Goal: Task Accomplishment & Management: Use online tool/utility

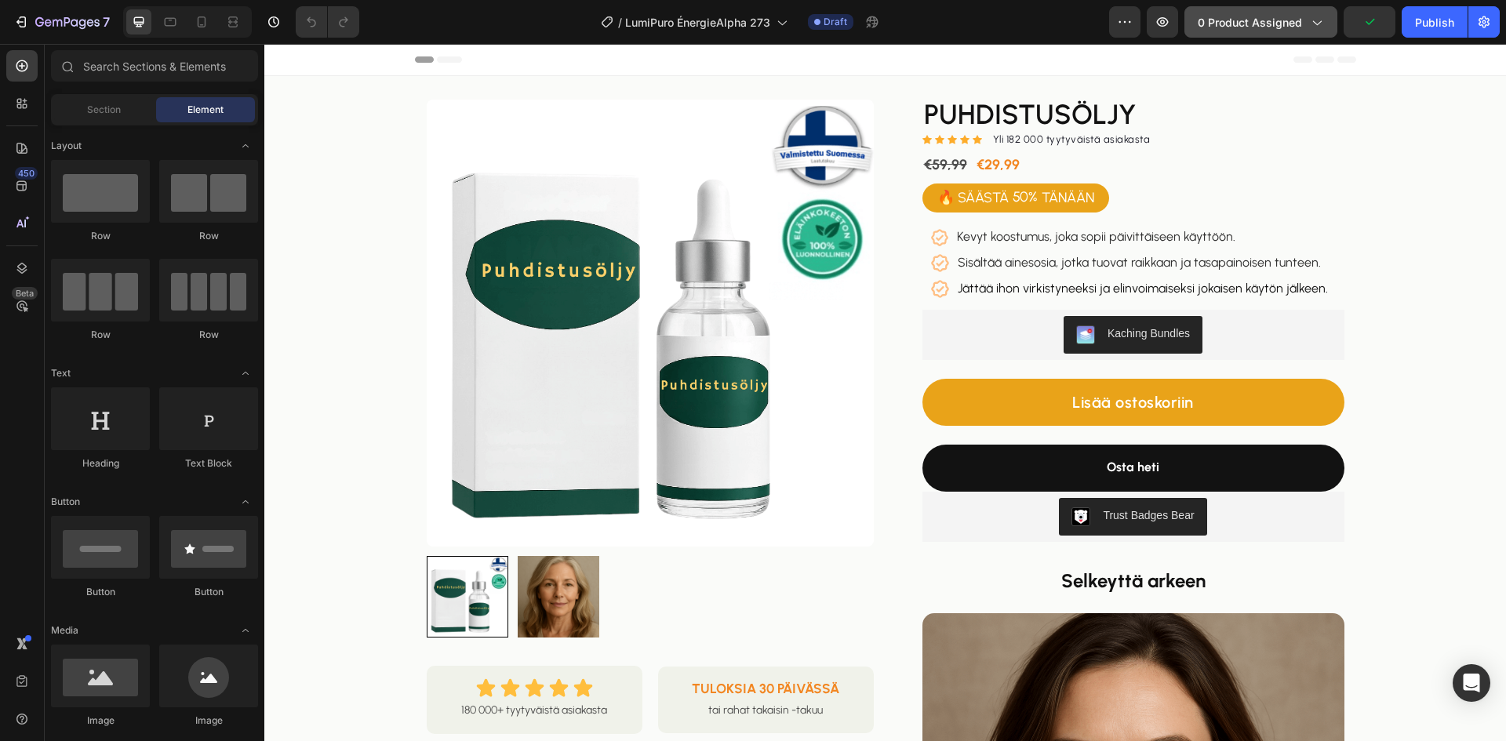
click at [1278, 28] on span "0 product assigned" at bounding box center [1250, 22] width 104 height 16
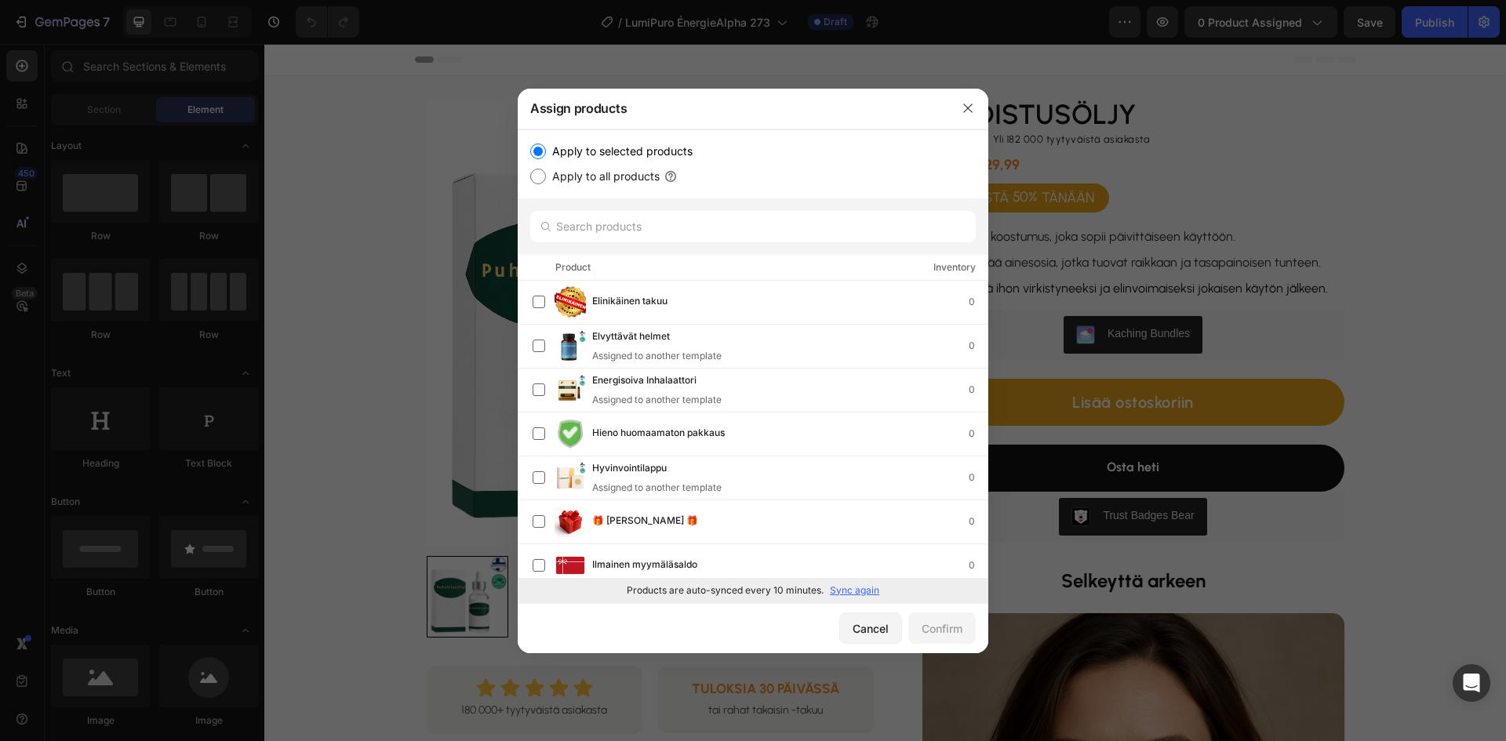
click at [852, 594] on p "Sync again" at bounding box center [854, 591] width 49 height 14
click at [616, 222] on input "text" at bounding box center [753, 226] width 446 height 31
paste input "Energisoiva suihke"
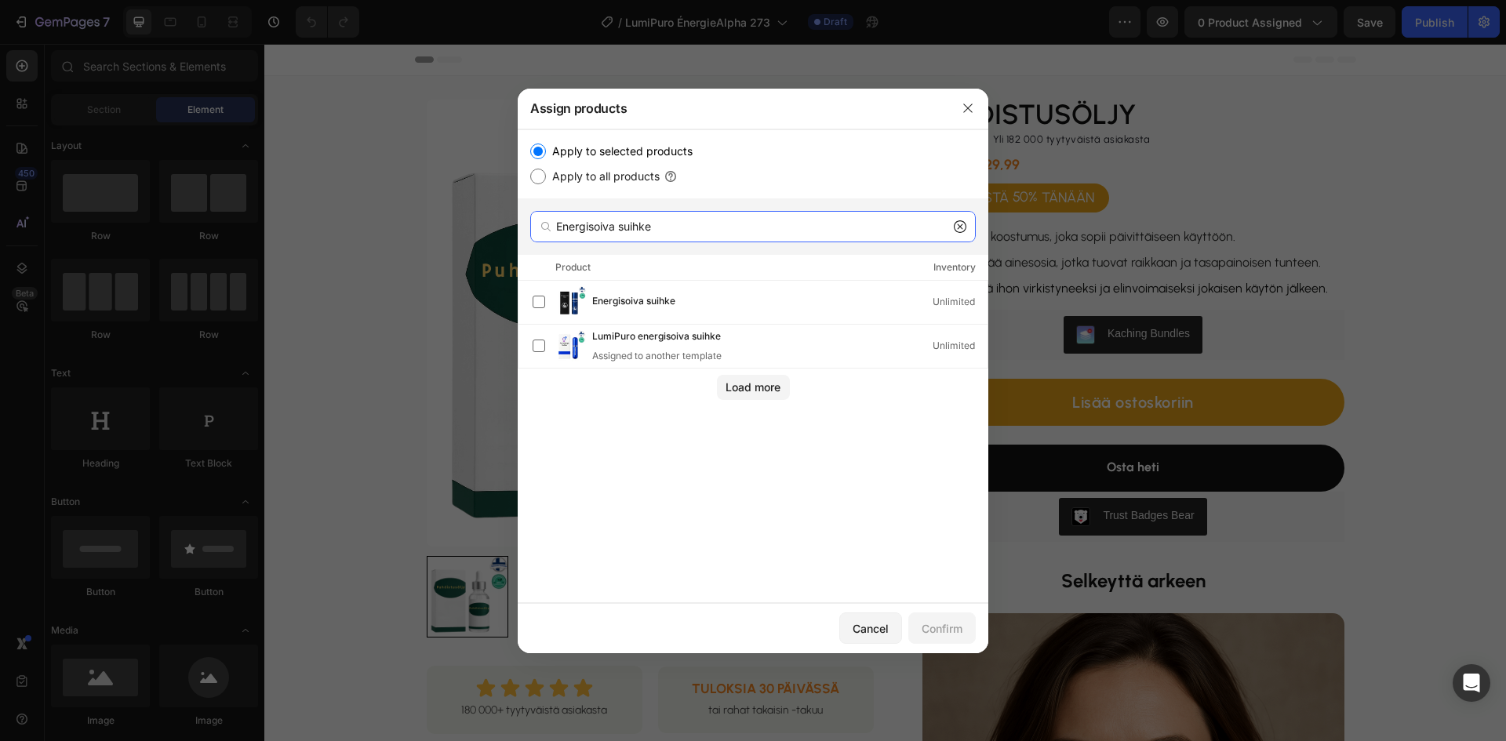
type input "Energisoiva suihke"
drag, startPoint x: 632, startPoint y: 289, endPoint x: 638, endPoint y: 304, distance: 16.6
click at [635, 288] on div "Energisoiva suihke Unlimited" at bounding box center [760, 301] width 455 height 31
click at [947, 628] on div "Confirm" at bounding box center [942, 628] width 41 height 16
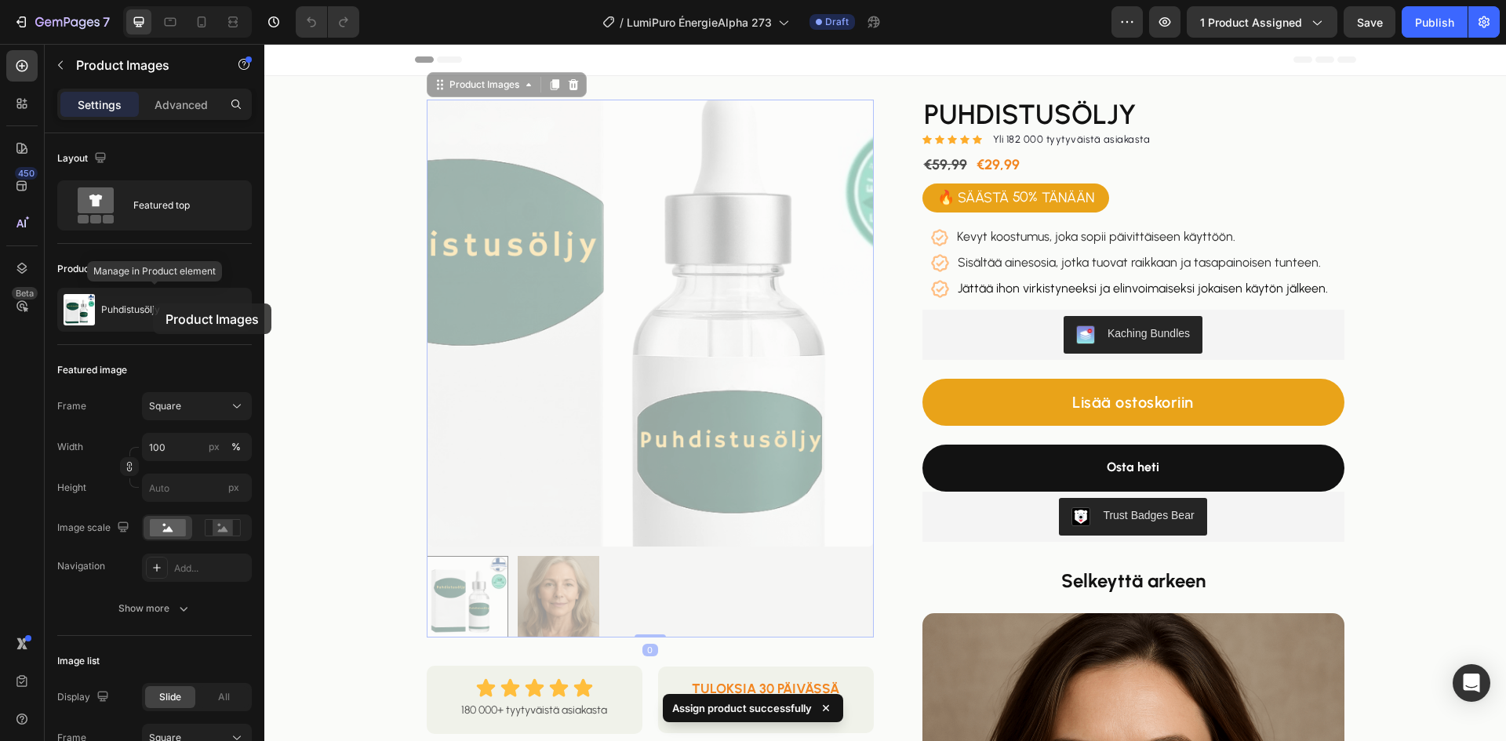
click at [153, 304] on div "Puhdistusöljy" at bounding box center [154, 310] width 195 height 44
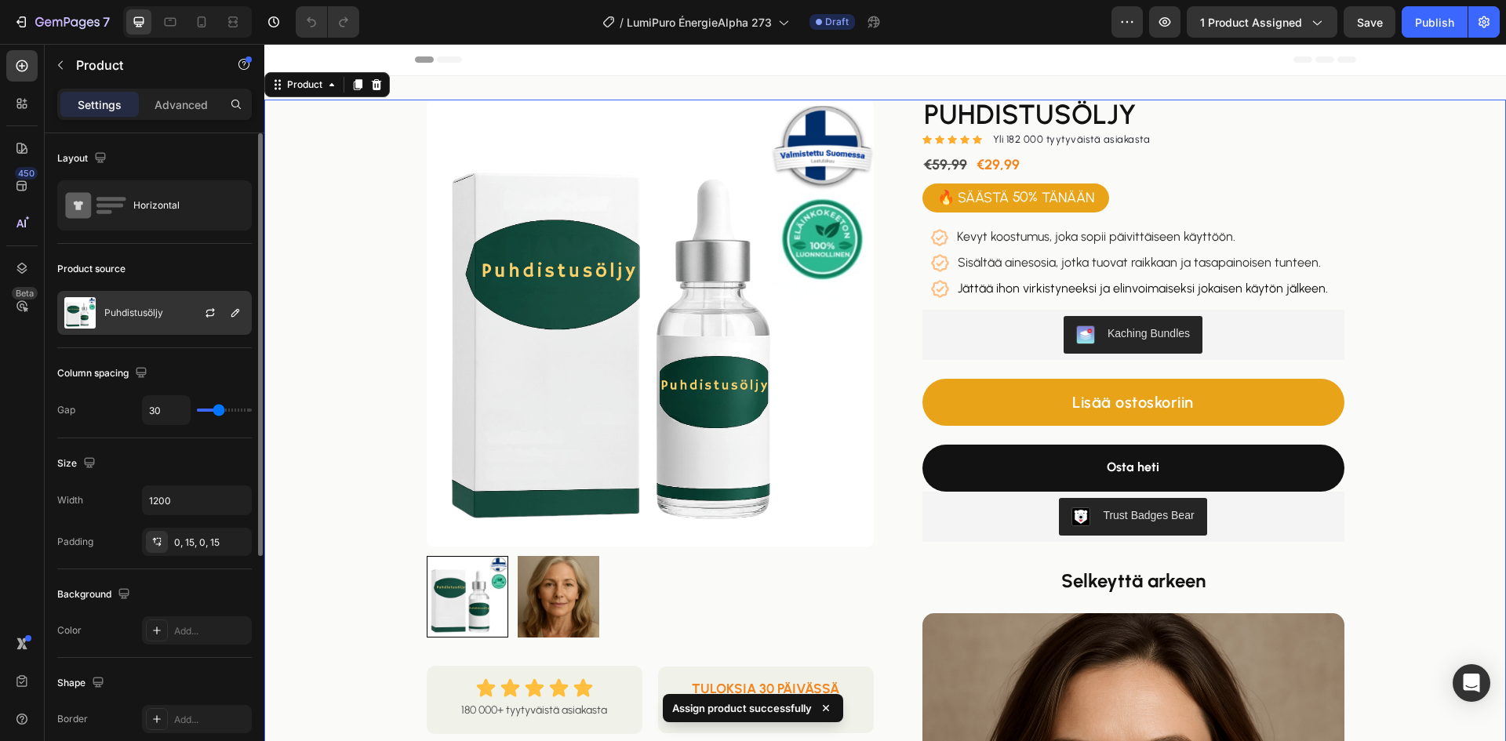
click at [158, 305] on div "Puhdistusöljy" at bounding box center [154, 313] width 195 height 44
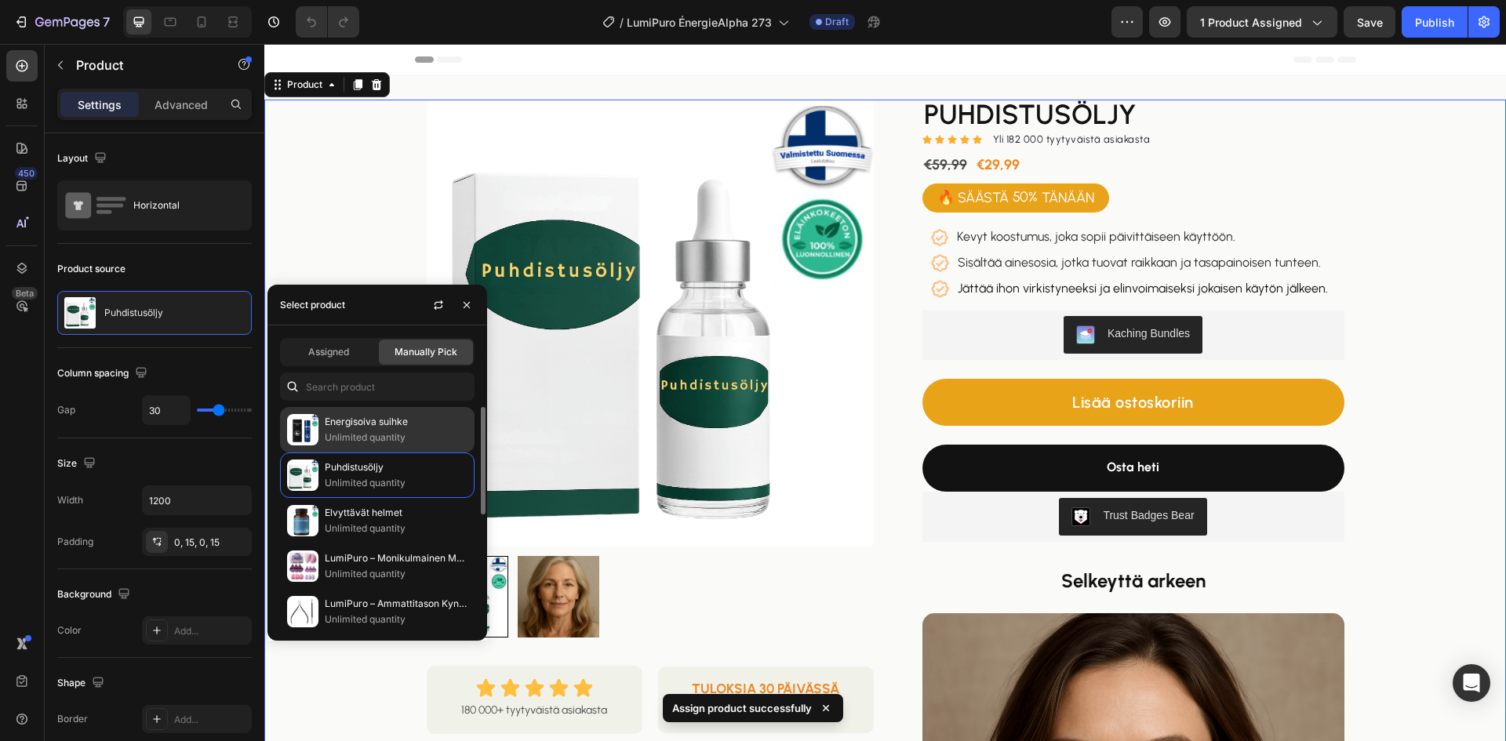
click at [360, 425] on p "Energisoiva suihke" at bounding box center [396, 422] width 143 height 16
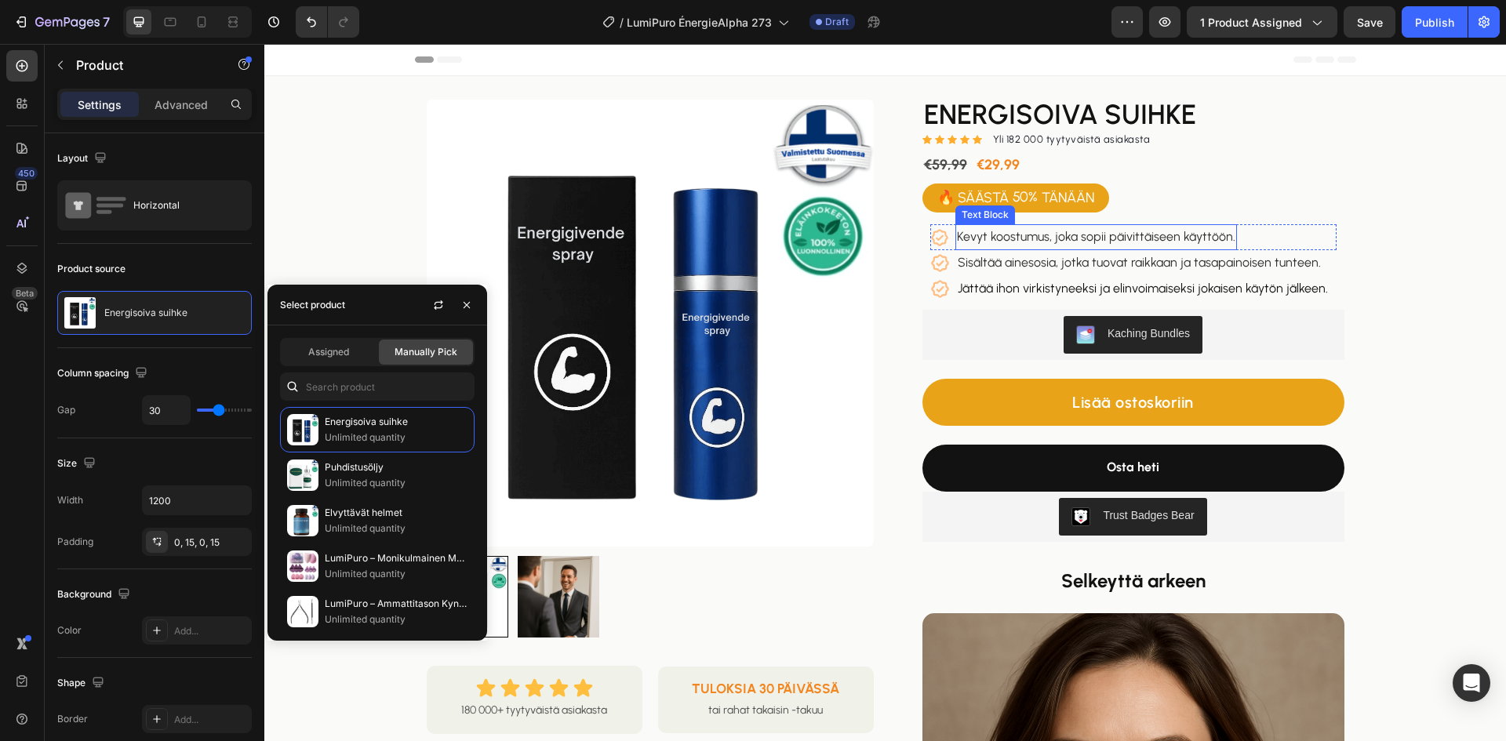
click at [1082, 231] on span "Kevyt koostumus, joka sopii päivittäiseen käyttöön." at bounding box center [1096, 236] width 278 height 15
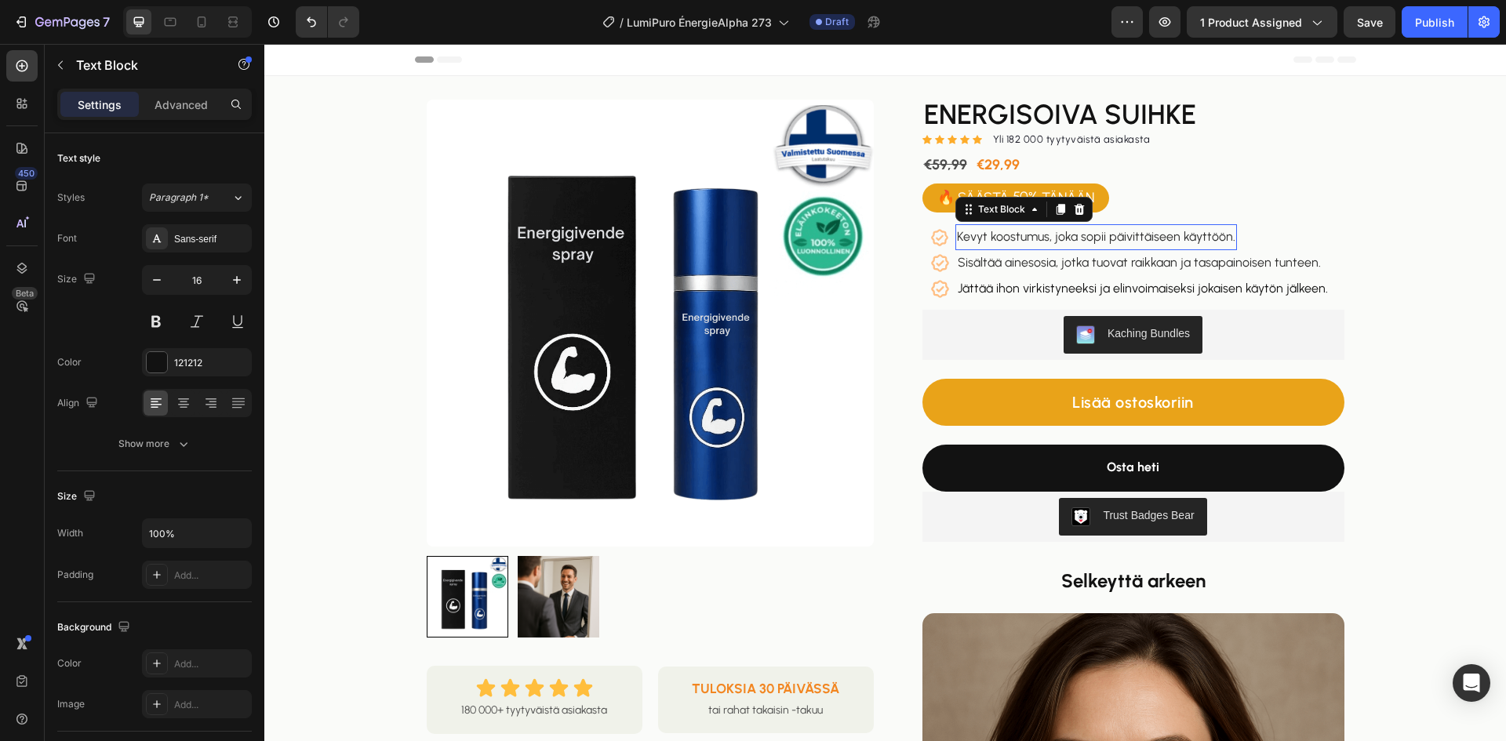
click at [1083, 232] on span "Kevyt koostumus, joka sopii päivittäiseen käyttöön." at bounding box center [1096, 236] width 278 height 15
click at [1042, 248] on p "Voit käyttää sitä missä ja milloin tahansa yksinkertaisesti." at bounding box center [1113, 237] width 313 height 23
click at [1024, 260] on span "Sisältää ainesosia, jotka tuovat raikkaan ja tasapainoisen tunteen." at bounding box center [1139, 262] width 363 height 15
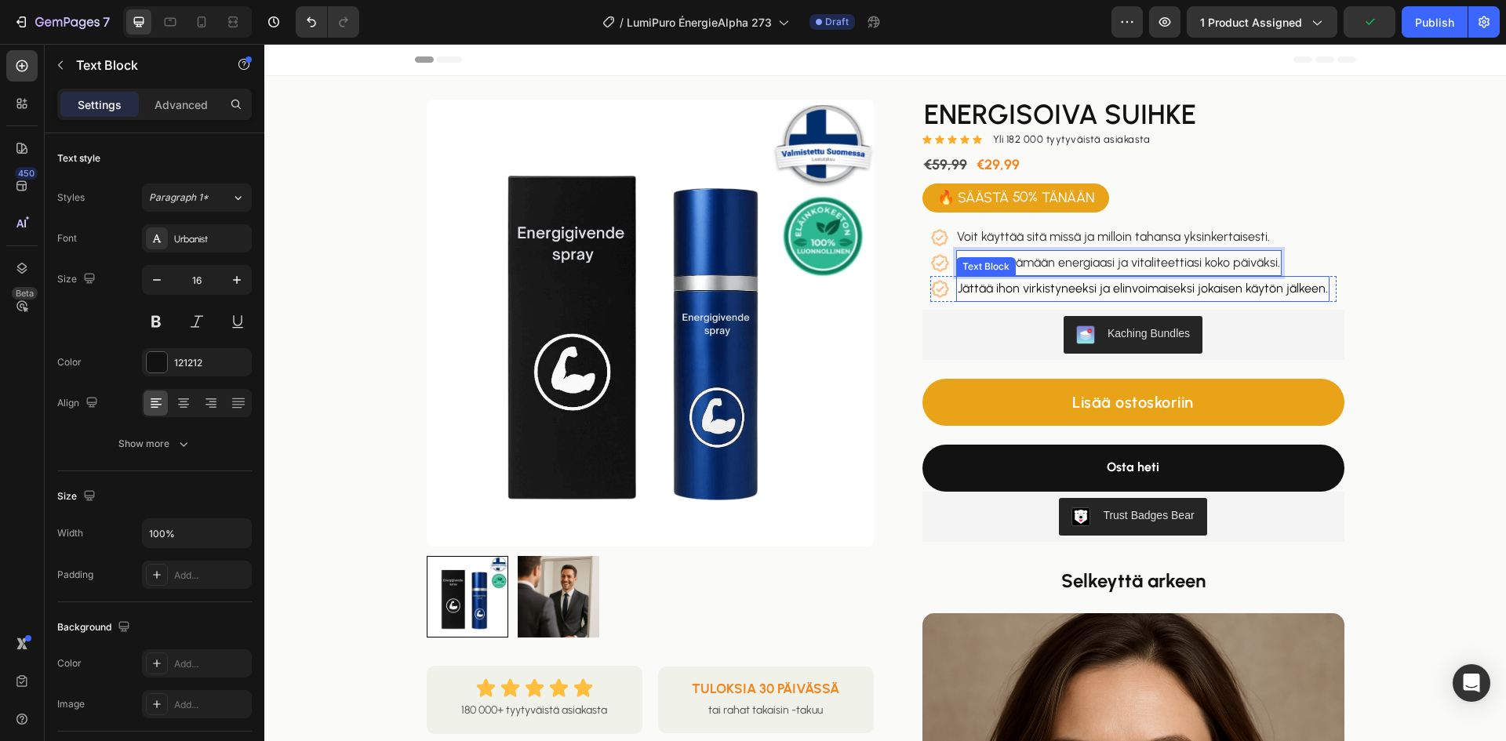
click at [1120, 286] on p "Jättää ihon virkistyneeksi ja elinvoimaiseksi jokaisen käytön jälkeen." at bounding box center [1143, 289] width 370 height 23
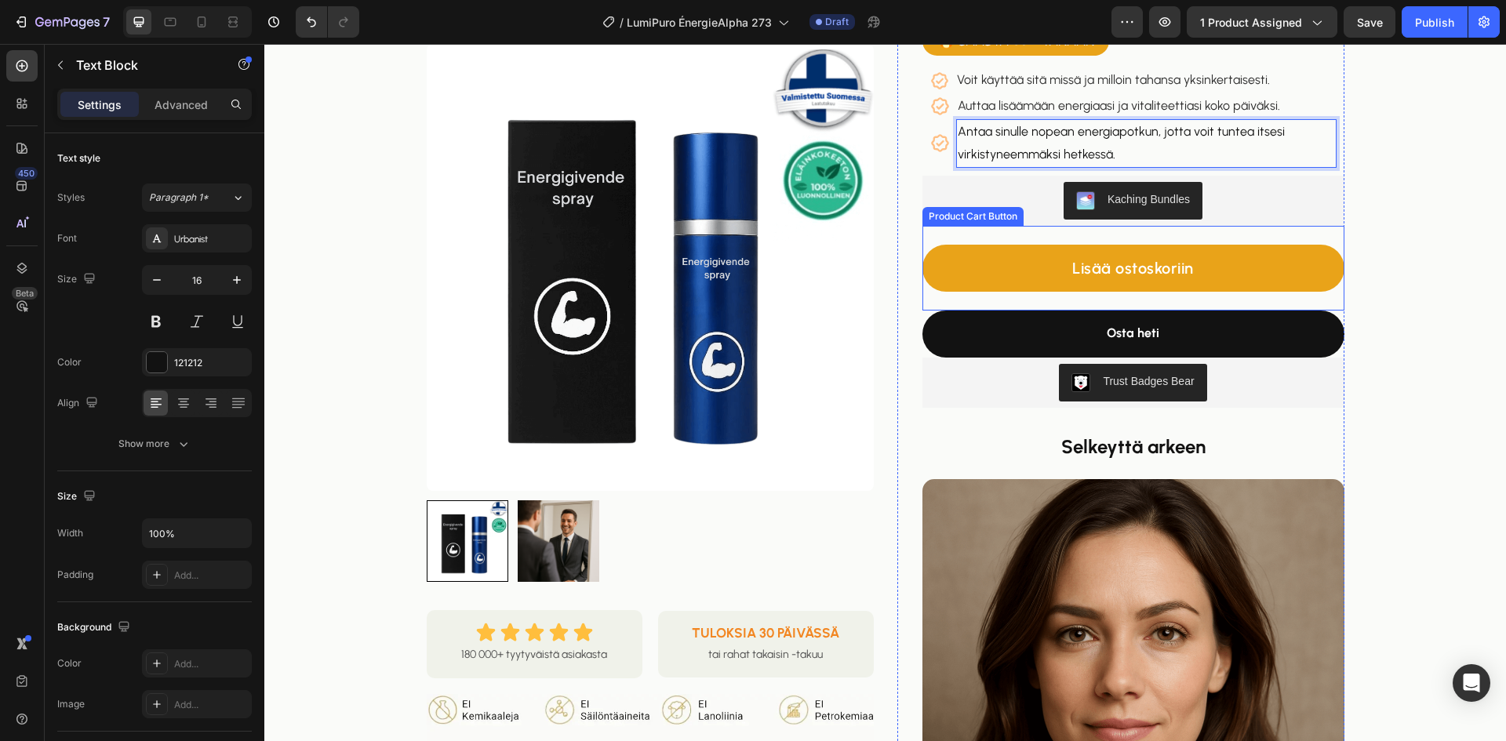
scroll to position [314, 0]
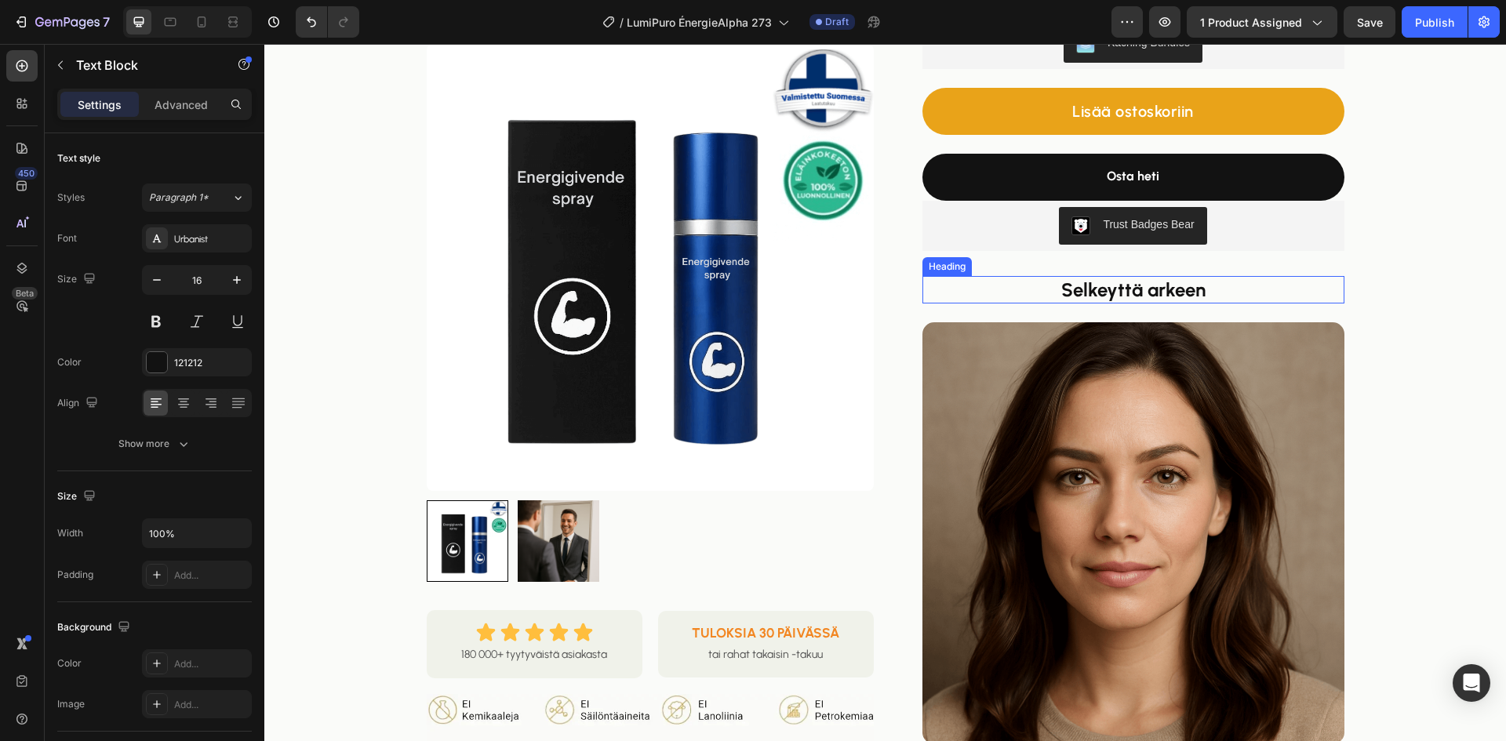
click at [1095, 289] on strong "Selkeyttä arkeen" at bounding box center [1133, 289] width 144 height 23
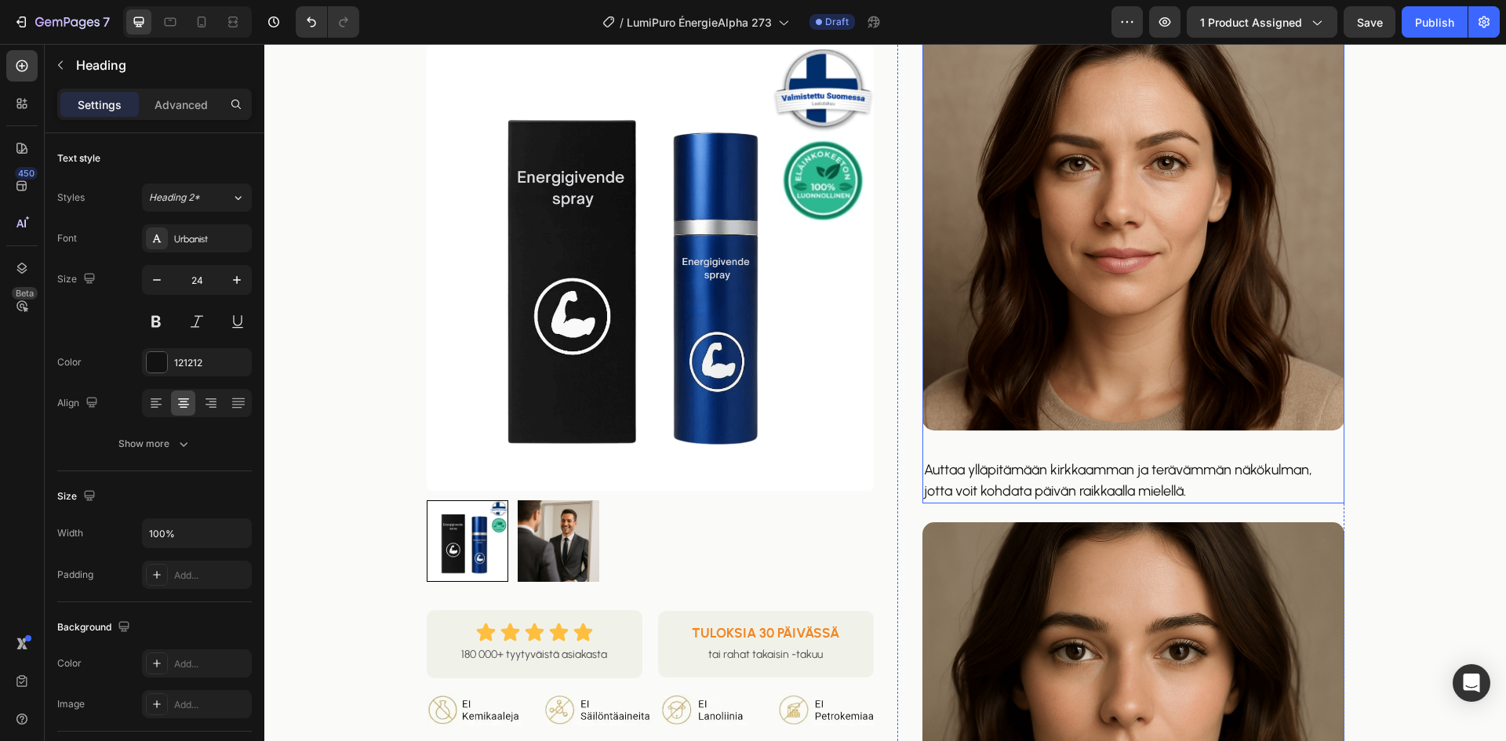
scroll to position [784, 0]
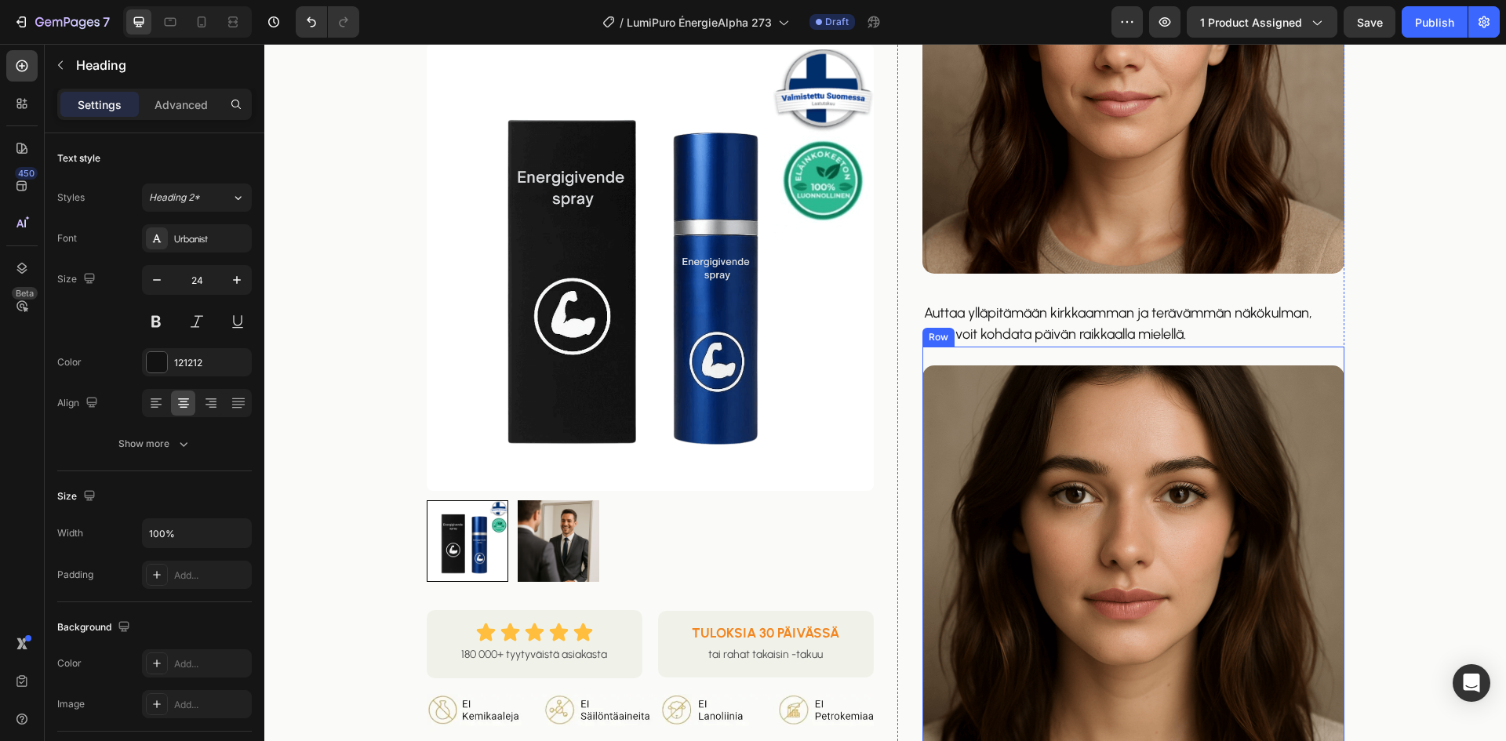
click at [1043, 329] on p "Auttaa ylläpitämään kirkkaamman ja terävämmän näkökulman, jotta voit kohdata pä…" at bounding box center [1133, 324] width 419 height 42
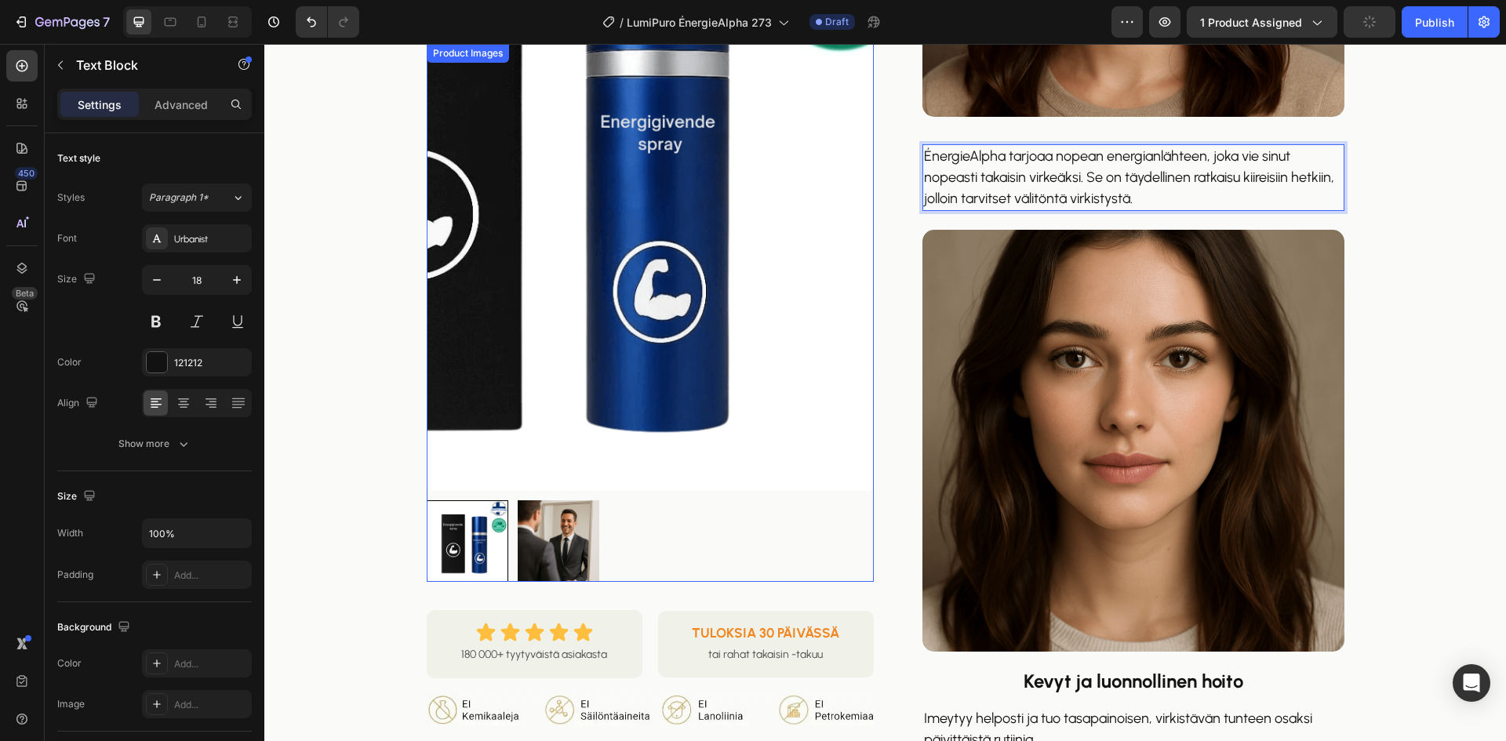
scroll to position [1177, 0]
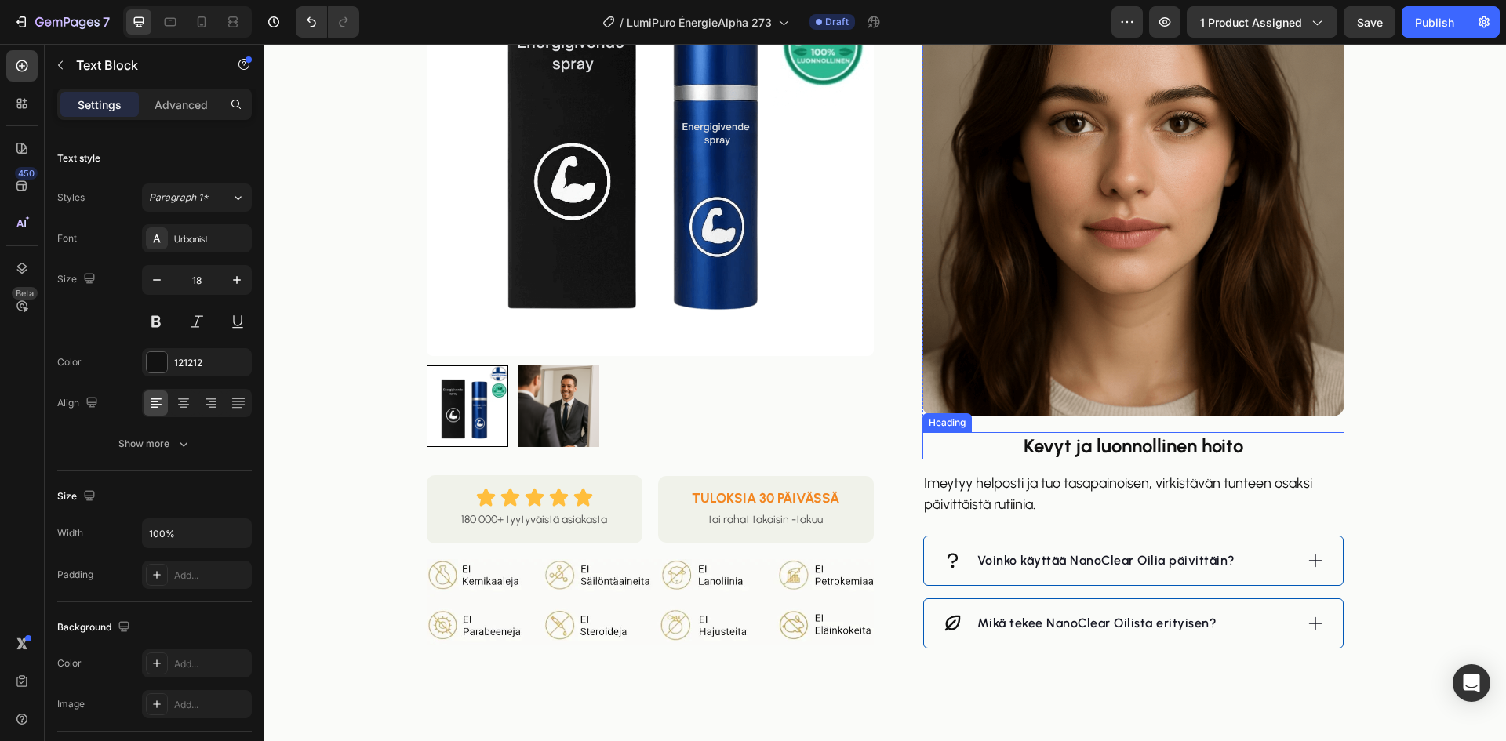
click at [1065, 446] on strong "Kevyt ja luonnollinen hoito" at bounding box center [1134, 446] width 220 height 23
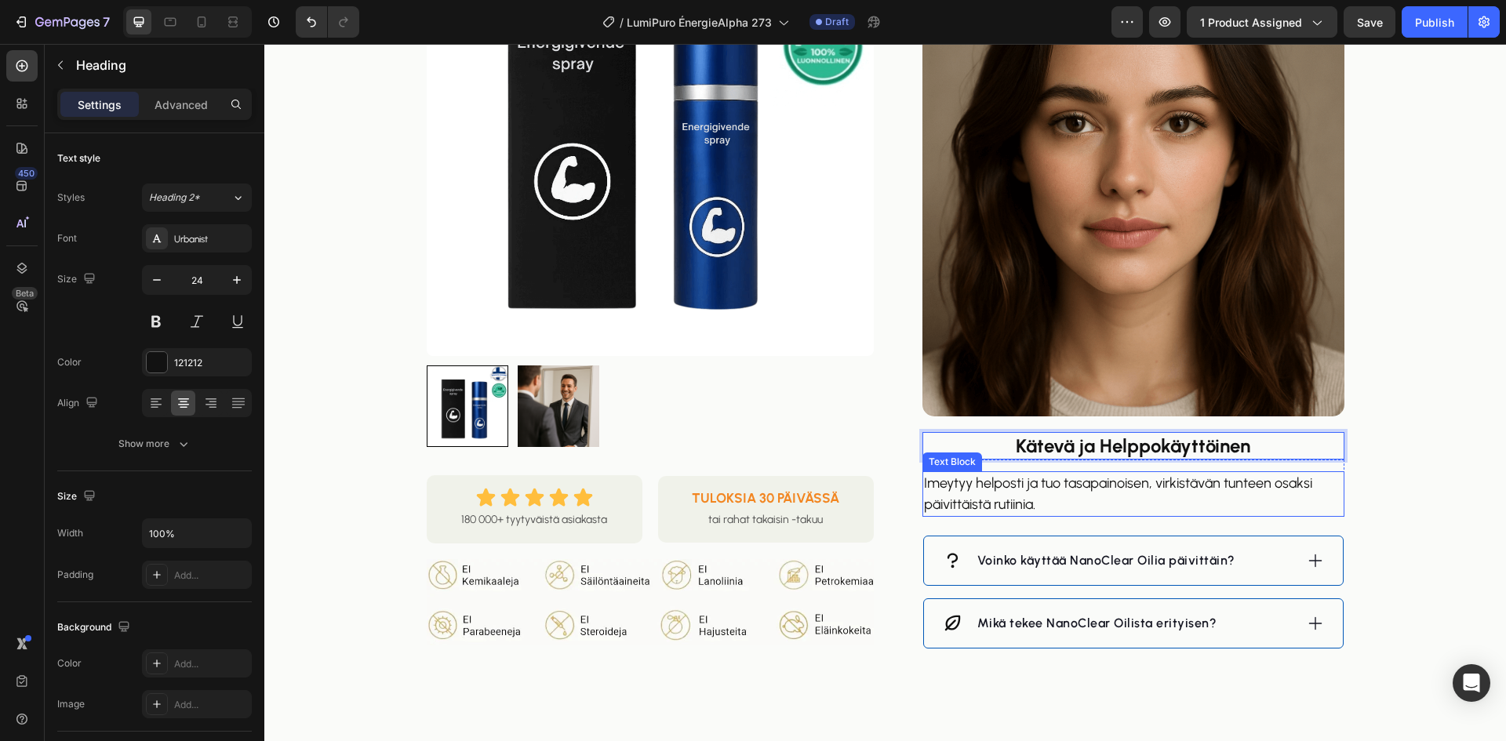
click at [1009, 487] on p "Imeytyy helposti ja tuo tasapainoisen, virkistävän tunteen osaksi päivittäistä …" at bounding box center [1133, 494] width 419 height 42
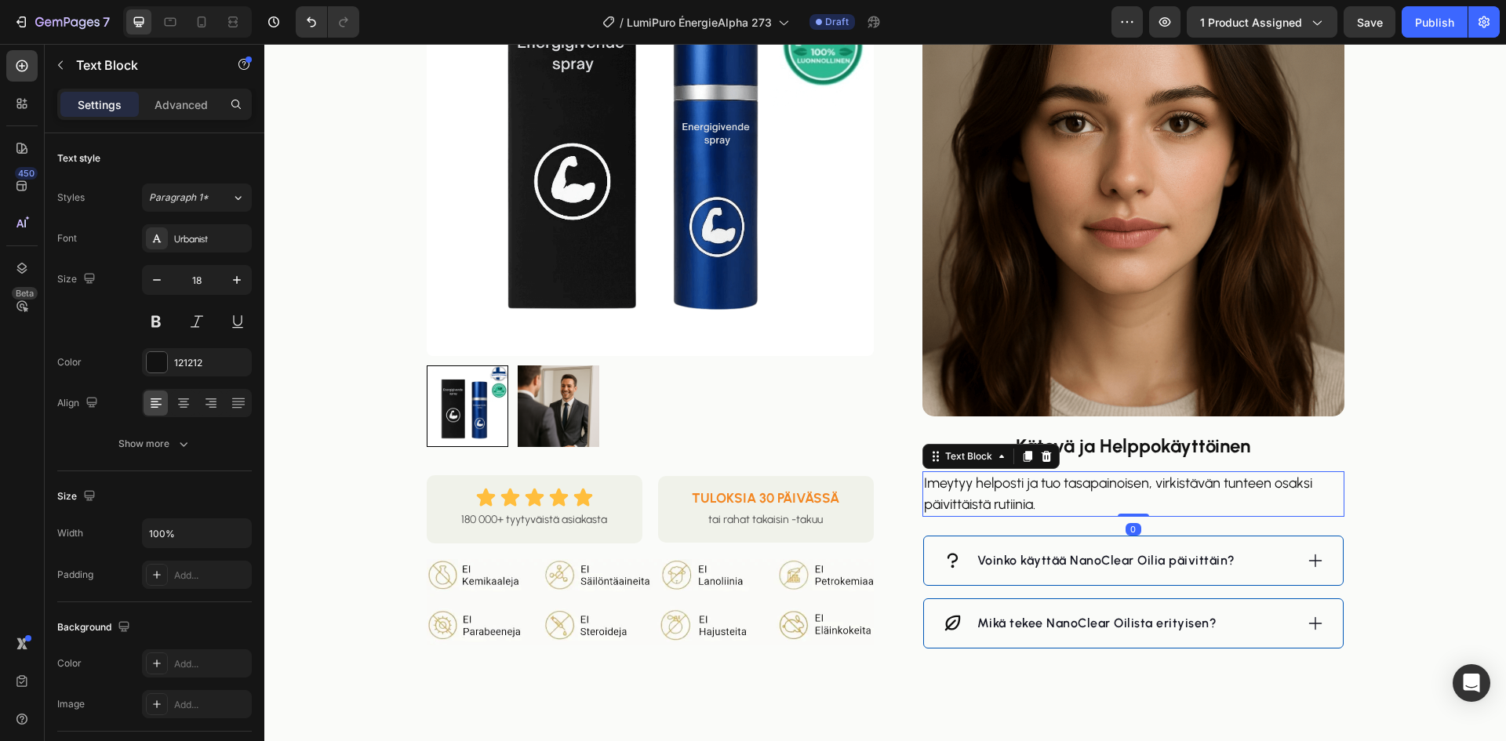
click at [1009, 487] on p "Imeytyy helposti ja tuo tasapainoisen, virkistävän tunteen osaksi päivittäistä …" at bounding box center [1133, 494] width 419 height 42
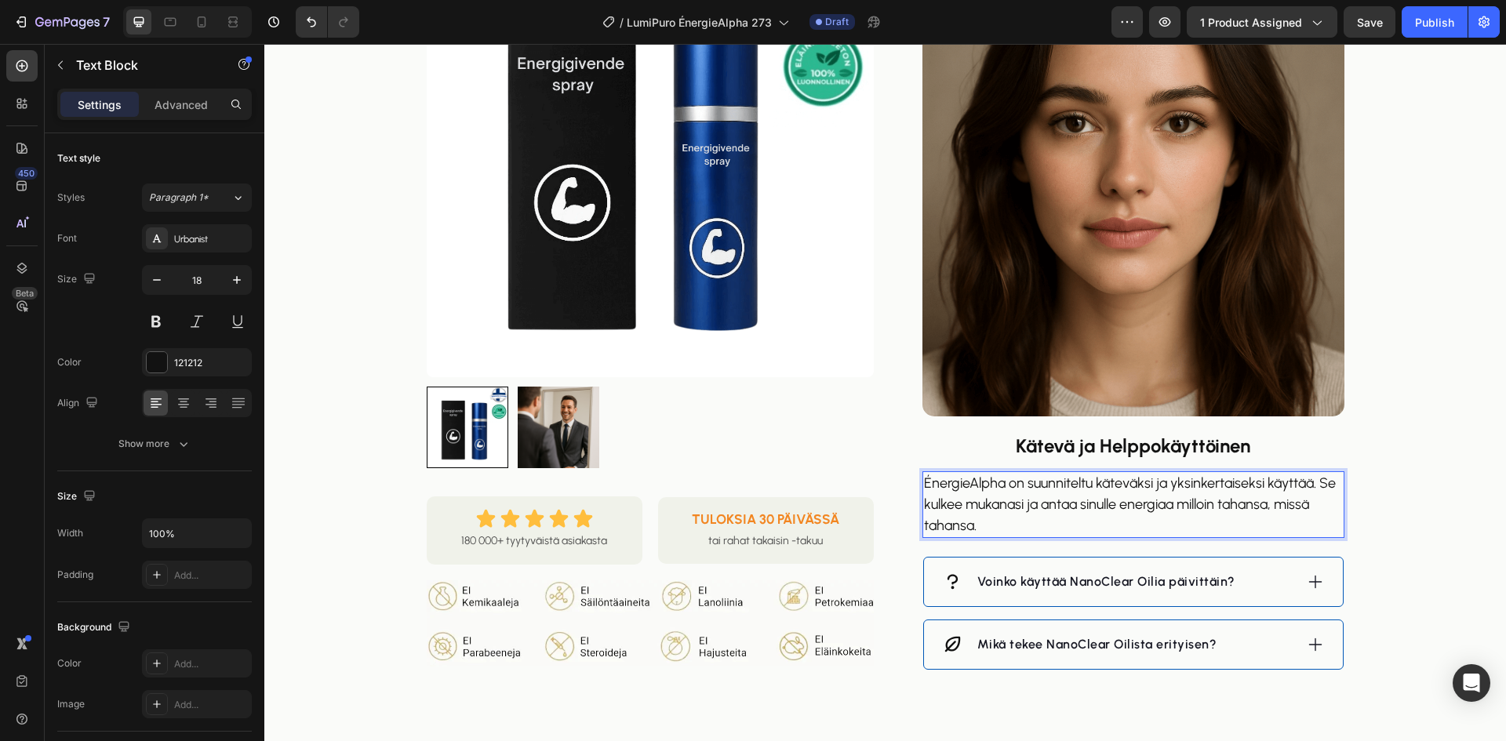
scroll to position [1333, 0]
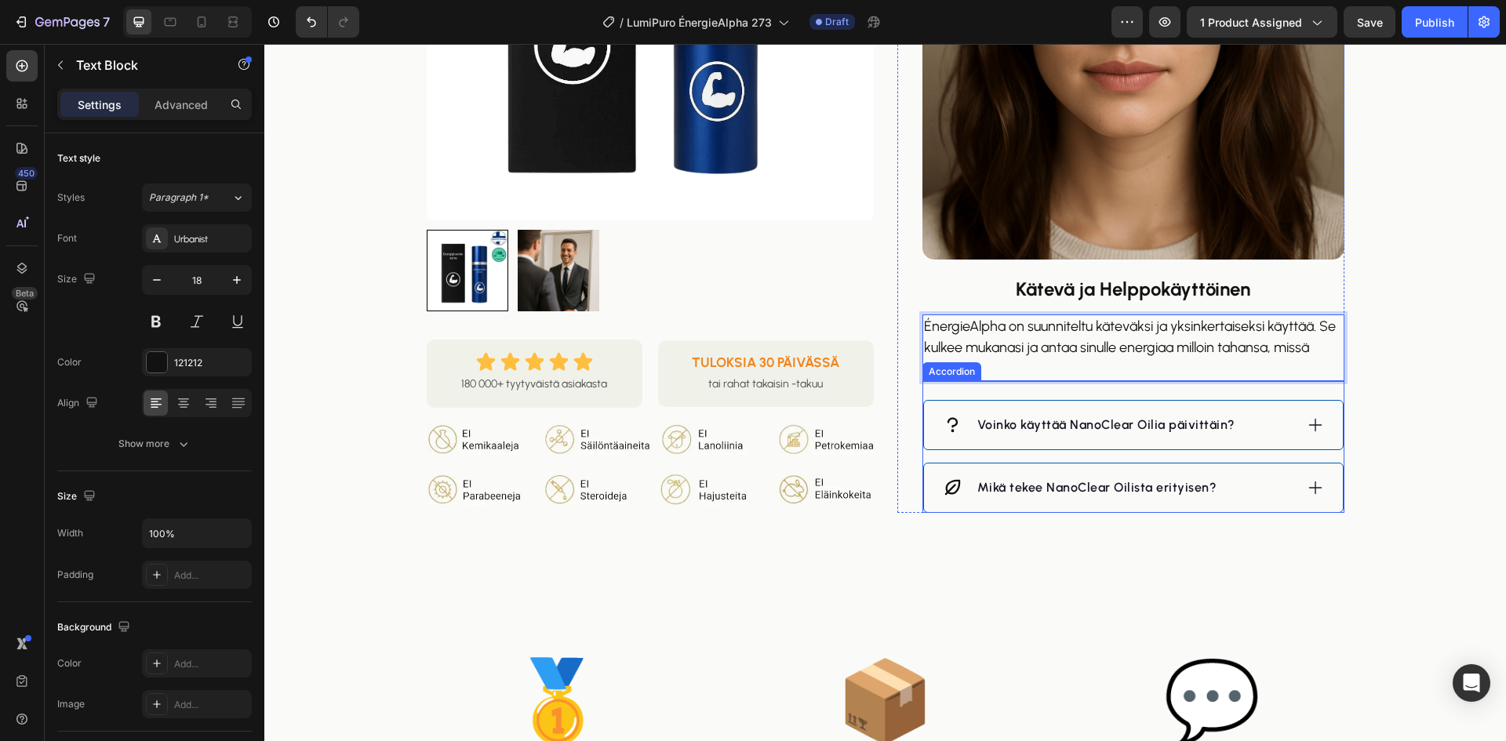
click at [1267, 429] on div "Voinko käyttää NanoClear Oilia päivittäin?" at bounding box center [1118, 425] width 351 height 24
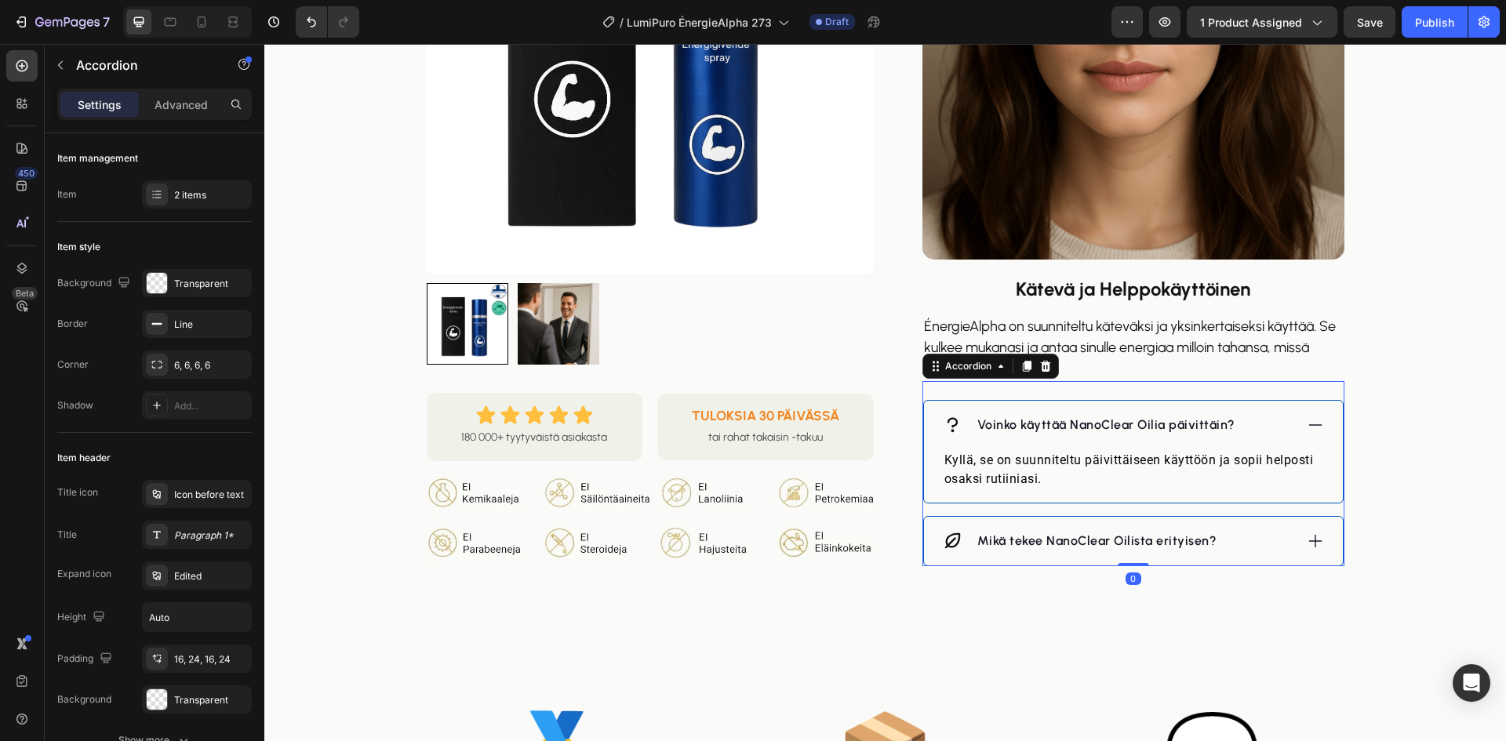
click at [1121, 420] on p "Voinko käyttää NanoClear Oilia päivittäin?" at bounding box center [1106, 425] width 258 height 19
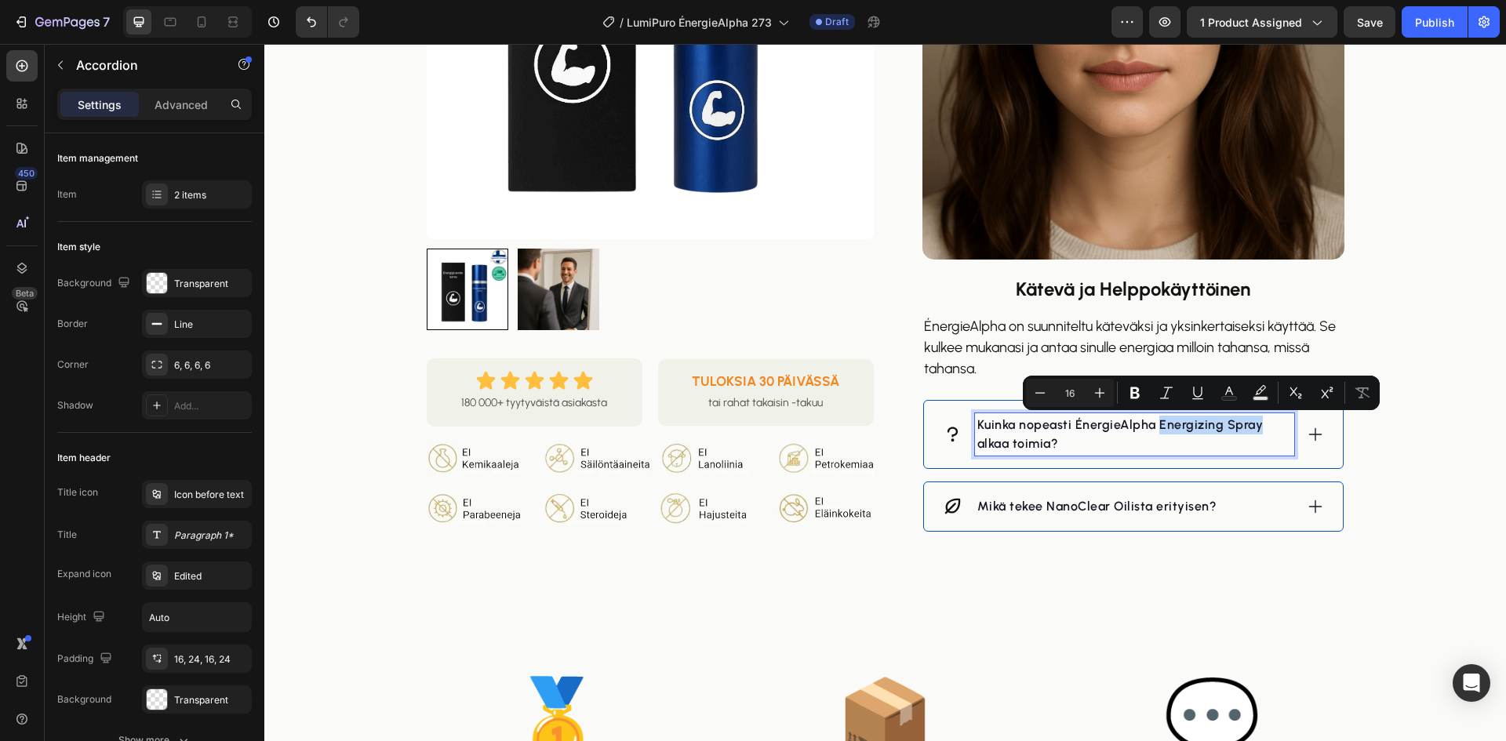
drag, startPoint x: 1251, startPoint y: 420, endPoint x: 1154, endPoint y: 427, distance: 97.6
click at [1152, 427] on p "Kuinka nopeasti ÉnergieAlpha Energizing Spray alkaa toimia?" at bounding box center [1134, 435] width 315 height 38
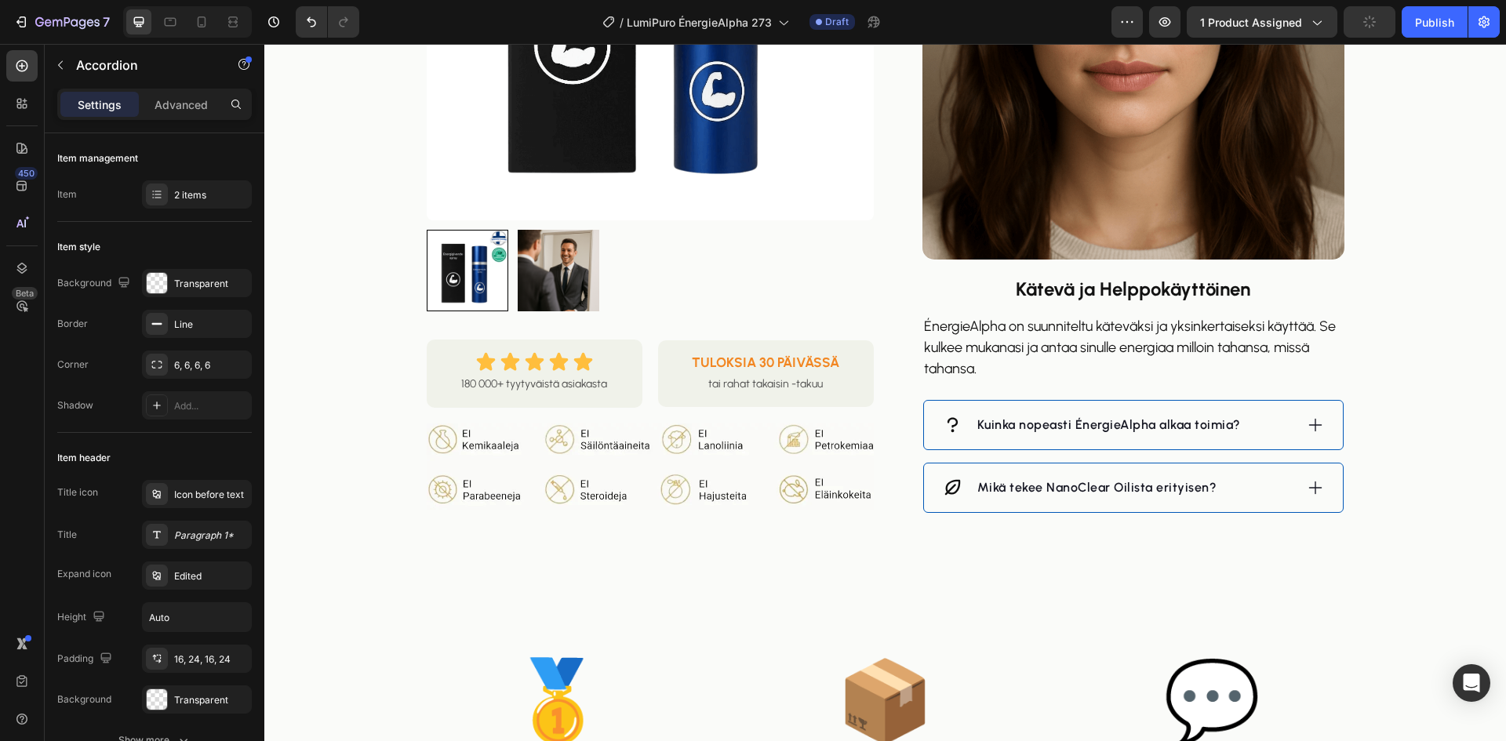
click at [1330, 418] on div "Kuinka nopeasti ÉnergieAlpha alkaa toimia?" at bounding box center [1133, 425] width 419 height 49
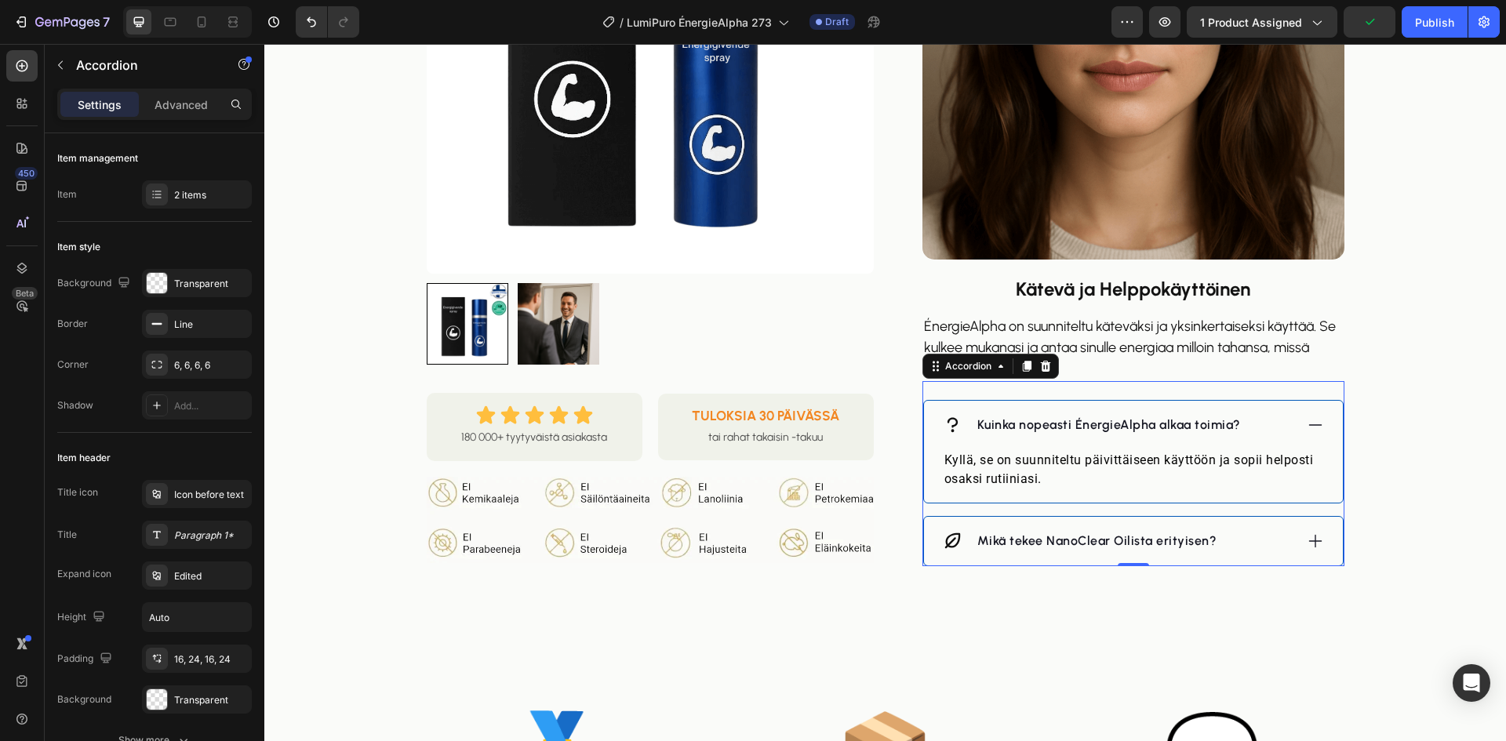
click at [1097, 467] on p "Kyllä, se on suunniteltu päivittäiseen käyttöön ja sopii helposti osaksi rutiin…" at bounding box center [1133, 470] width 378 height 38
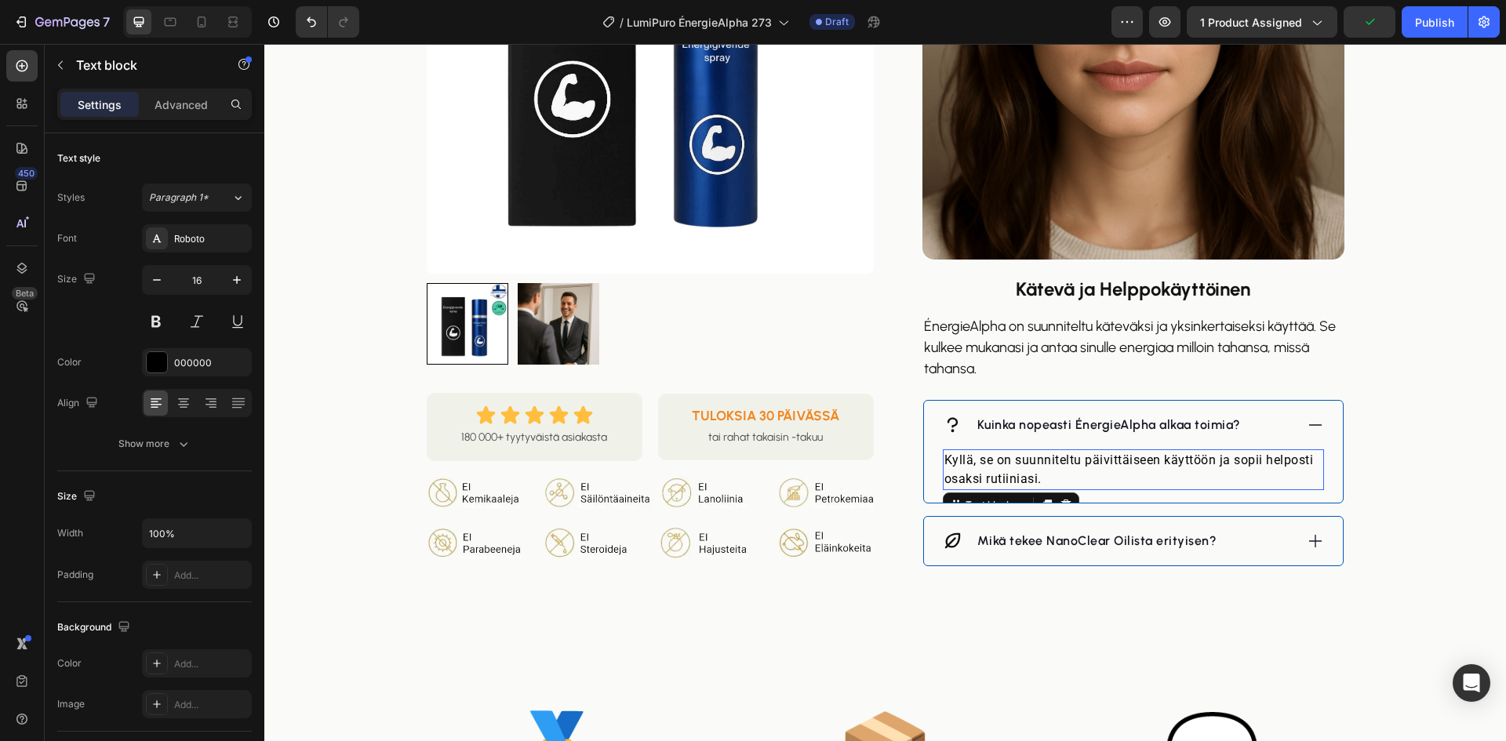
click at [1097, 468] on p "Kyllä, se on suunniteltu päivittäiseen käyttöön ja sopii helposti osaksi rutiin…" at bounding box center [1133, 470] width 378 height 38
click at [1258, 539] on div "Mikä tekee NanoClear Oilista erityisen?" at bounding box center [1118, 541] width 351 height 24
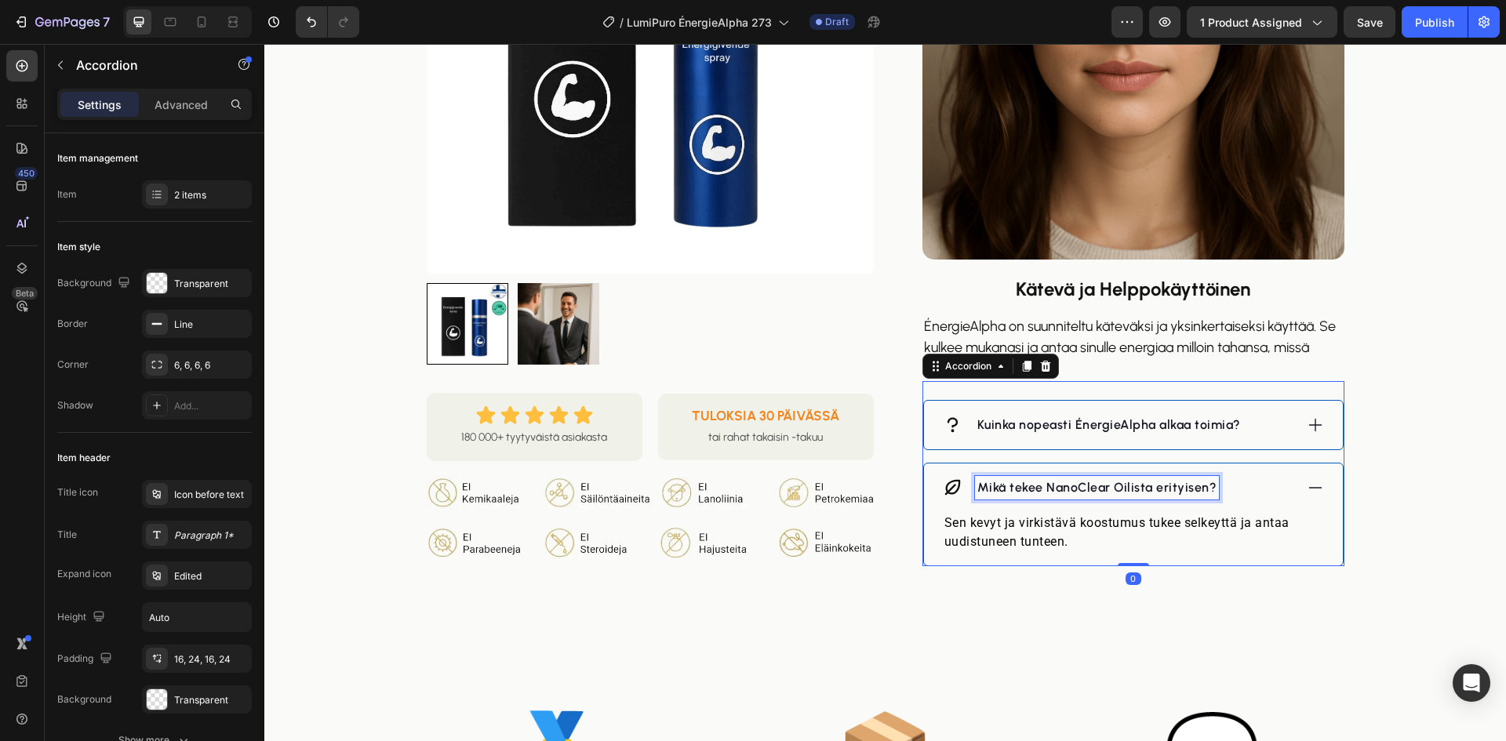
click at [1095, 484] on p "Mikä tekee NanoClear Oilista erityisen?" at bounding box center [1097, 487] width 240 height 19
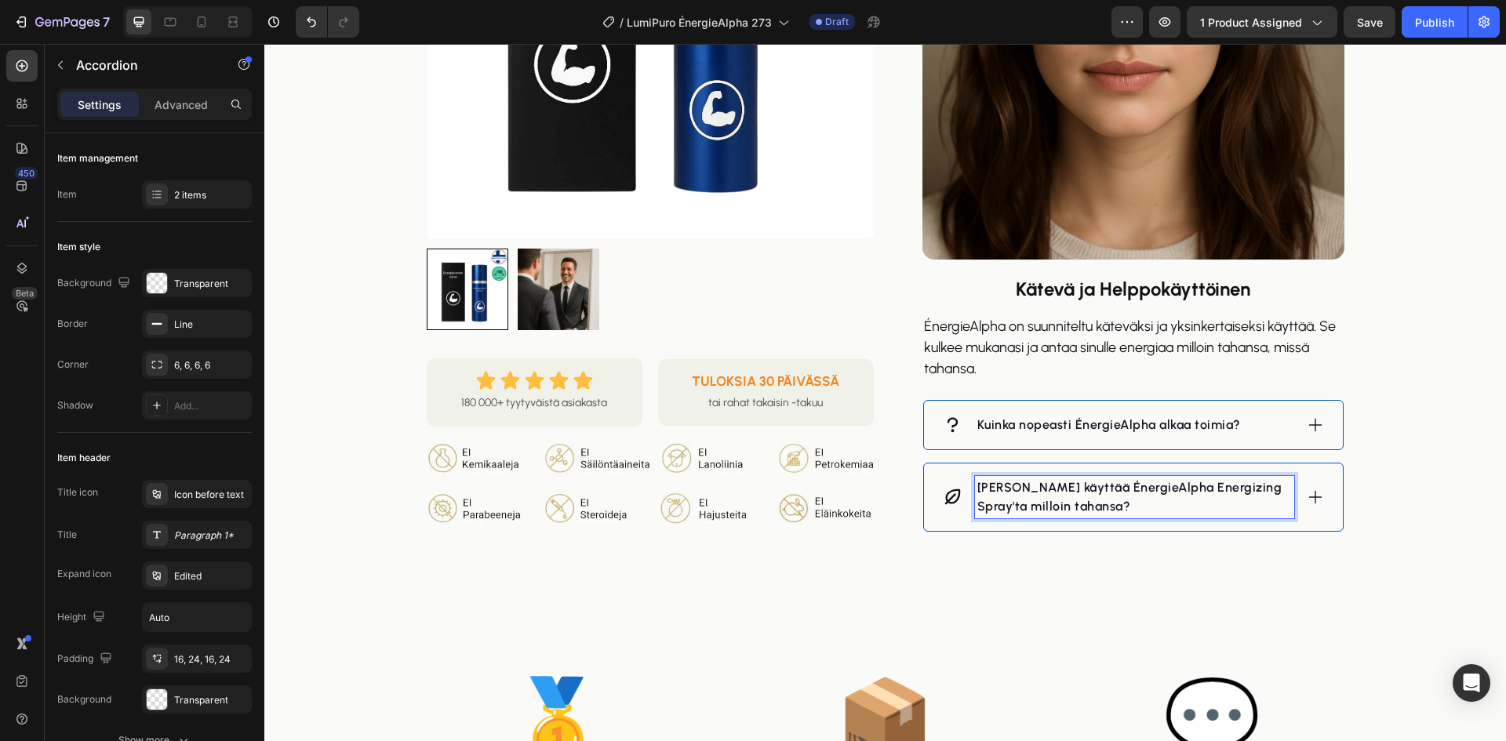
click at [1250, 488] on p "[PERSON_NAME] käyttää ÉnergieAlpha Energizing Spray'ta milloin tahansa?" at bounding box center [1134, 497] width 315 height 38
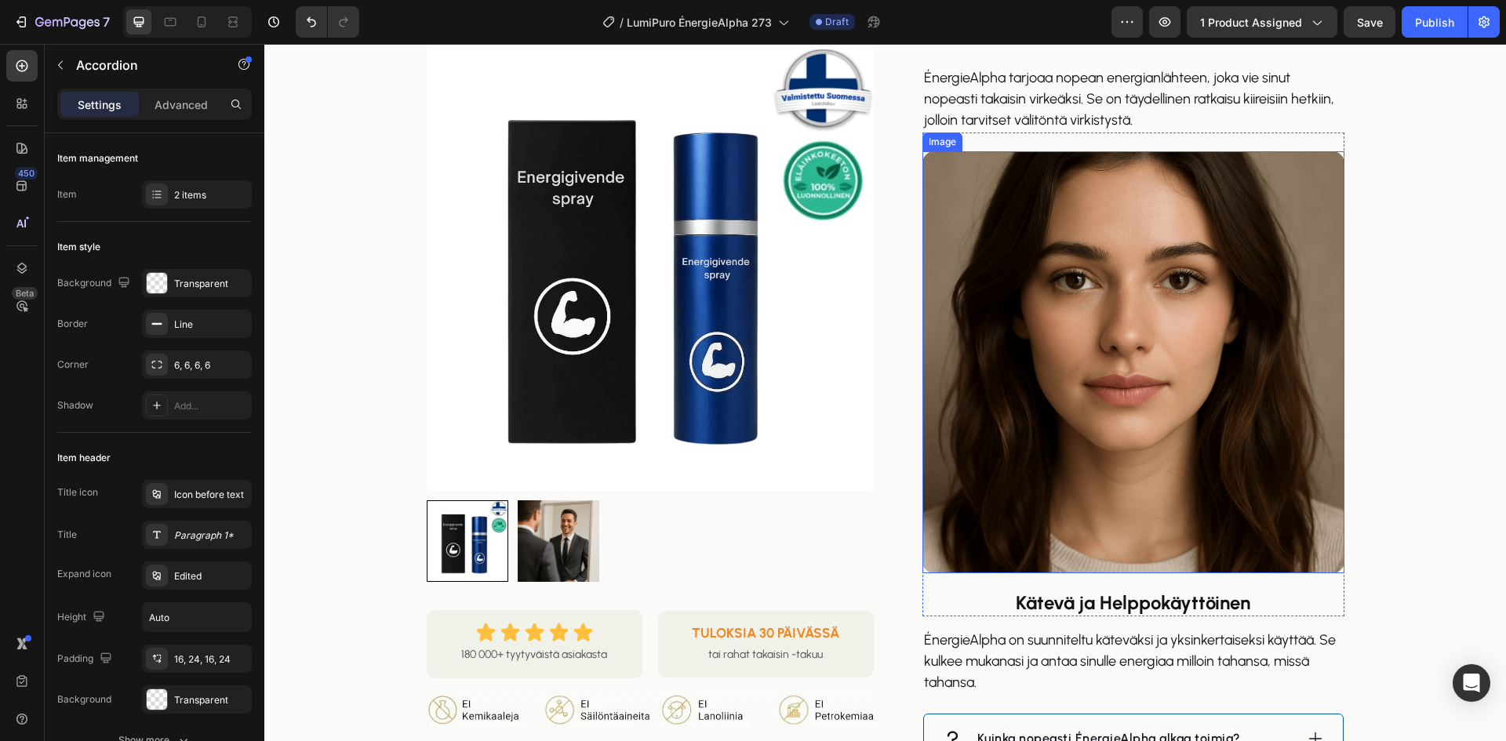
scroll to position [1177, 0]
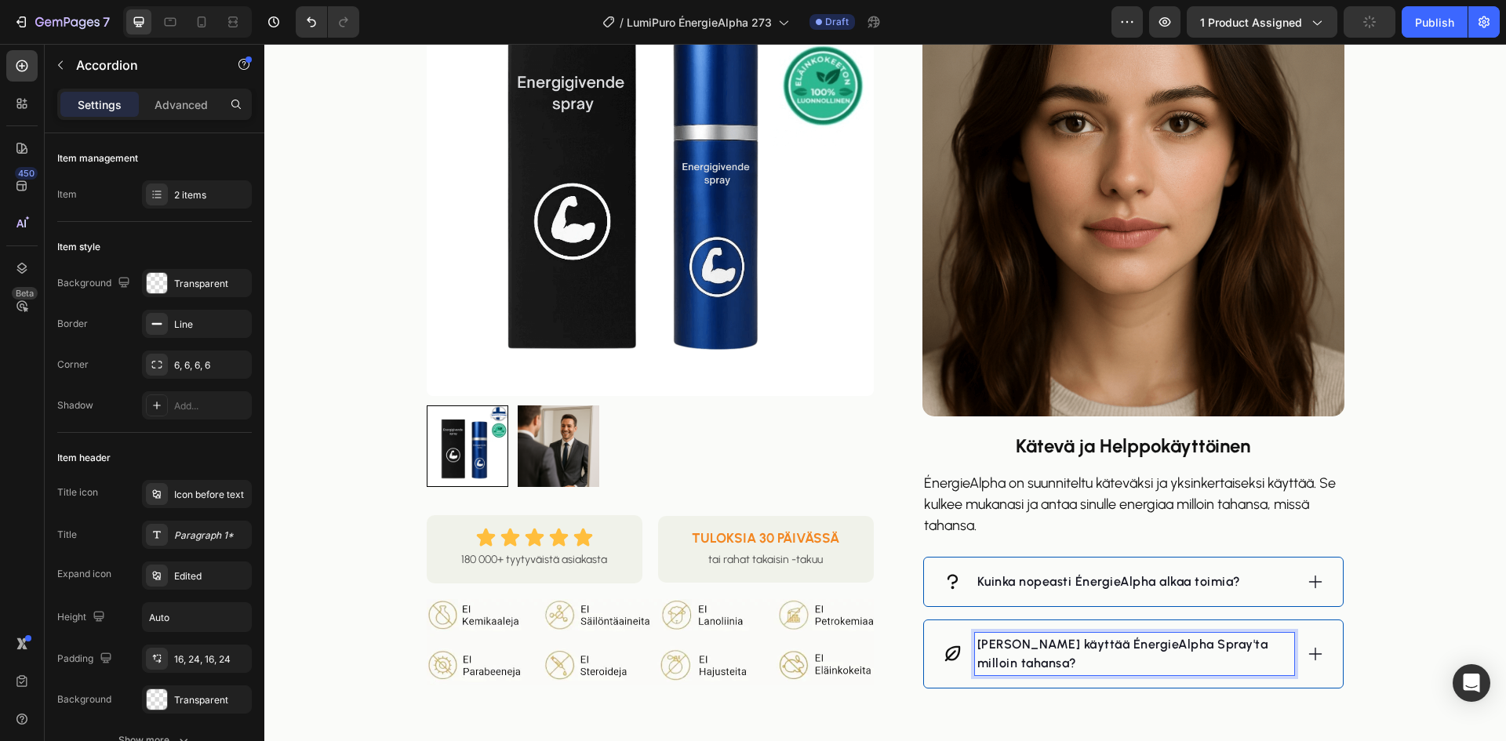
click at [1310, 652] on icon at bounding box center [1315, 654] width 17 height 17
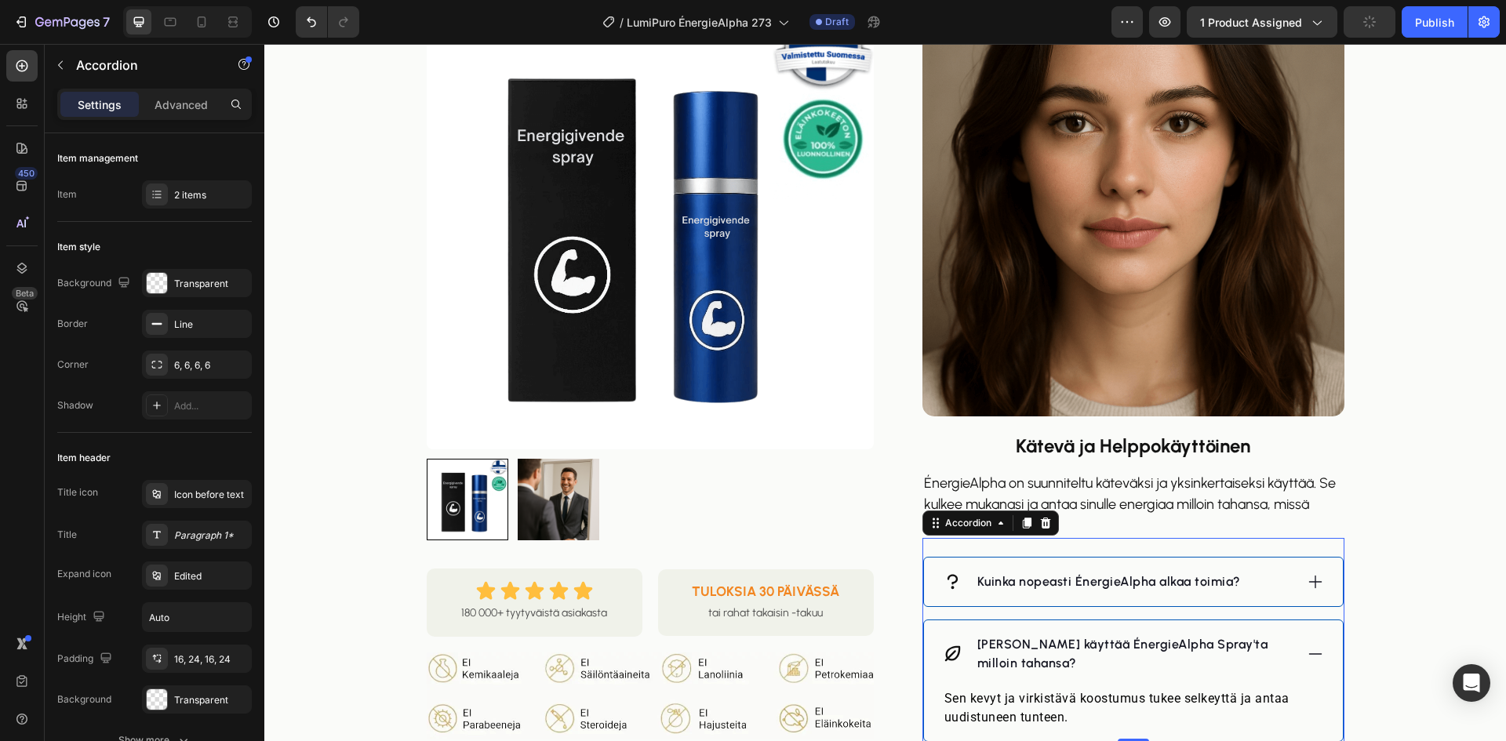
scroll to position [1412, 0]
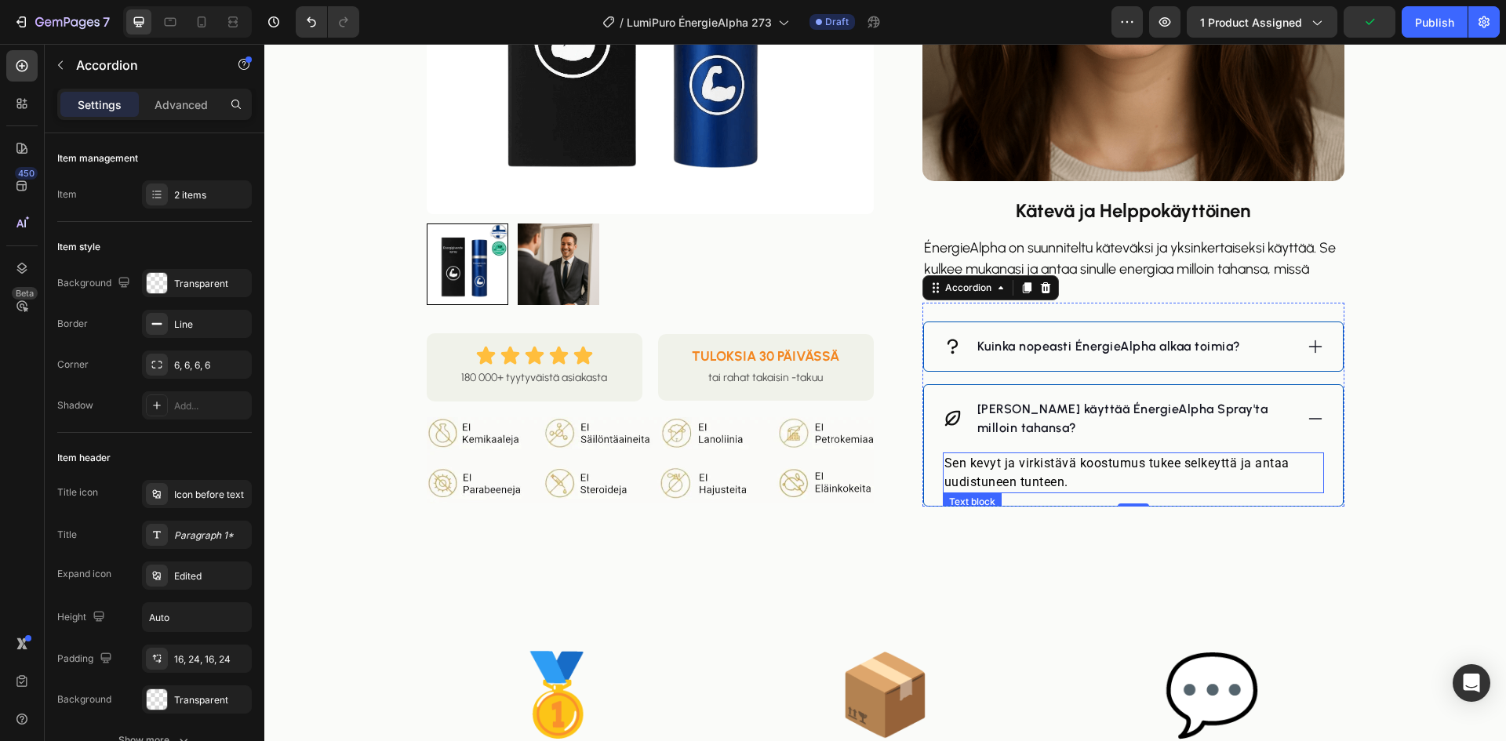
click at [1048, 467] on p "Sen kevyt ja virkistävä koostumus tukee selkeyttä ja antaa uudistuneen tunteen." at bounding box center [1133, 473] width 378 height 38
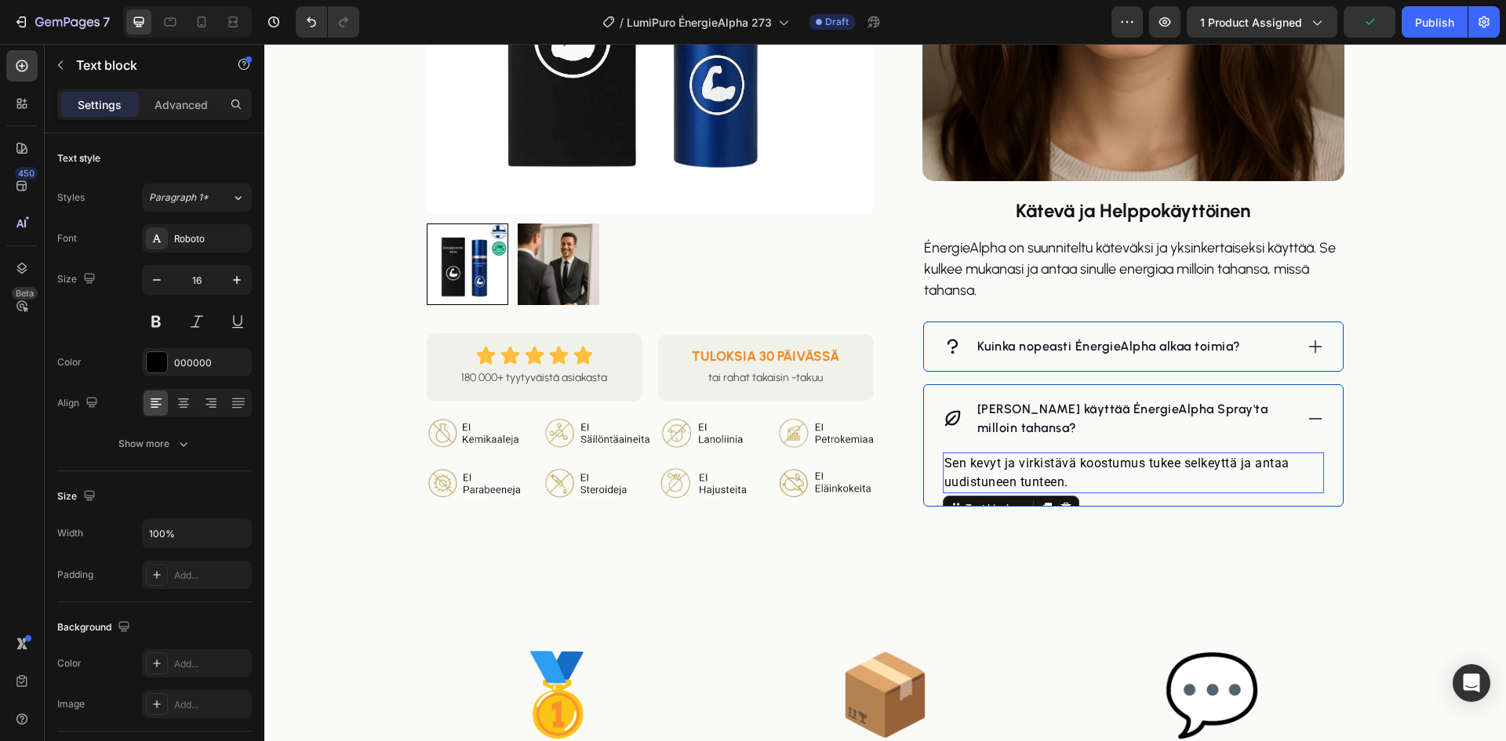
click at [1048, 467] on p "Sen kevyt ja virkistävä koostumus tukee selkeyttä ja antaa uudistuneen tunteen." at bounding box center [1133, 473] width 378 height 38
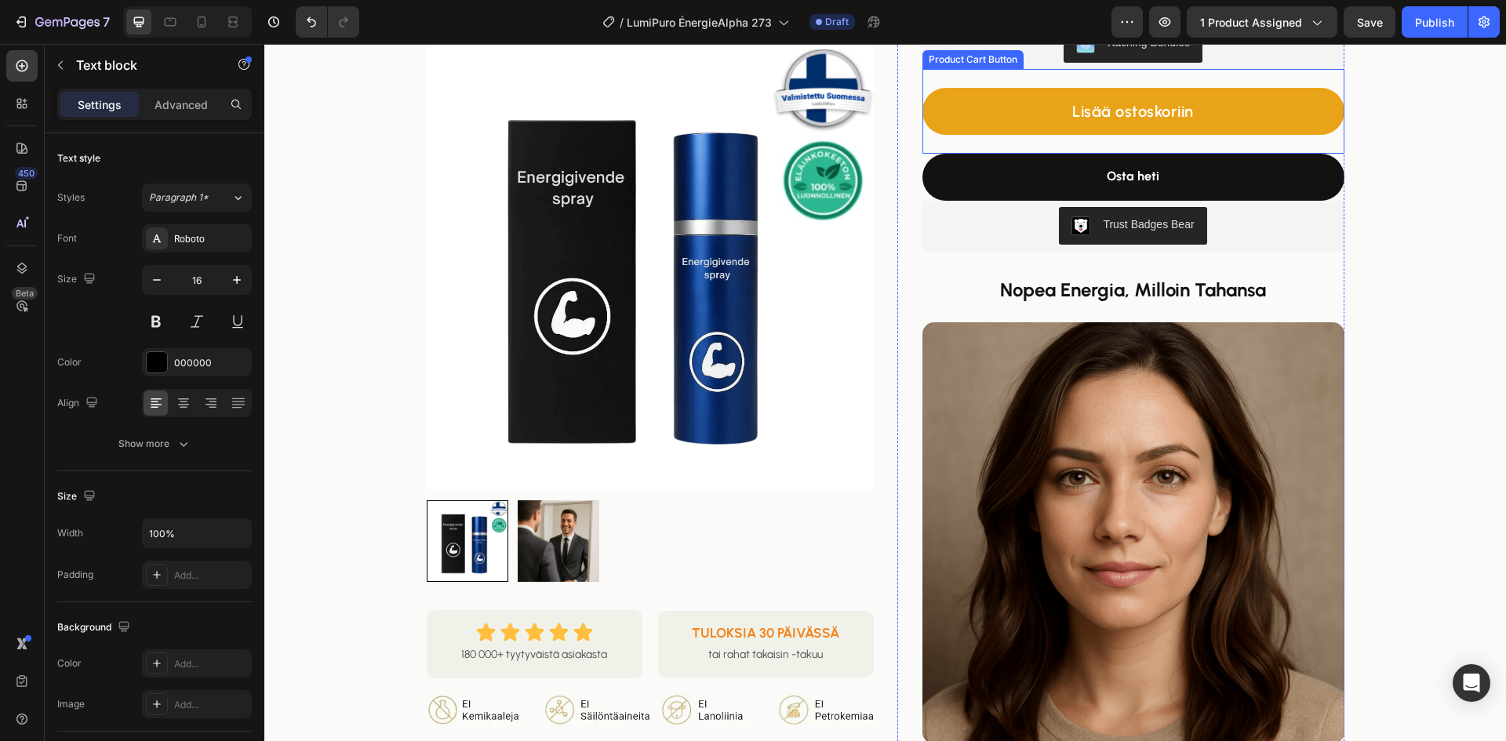
scroll to position [392, 0]
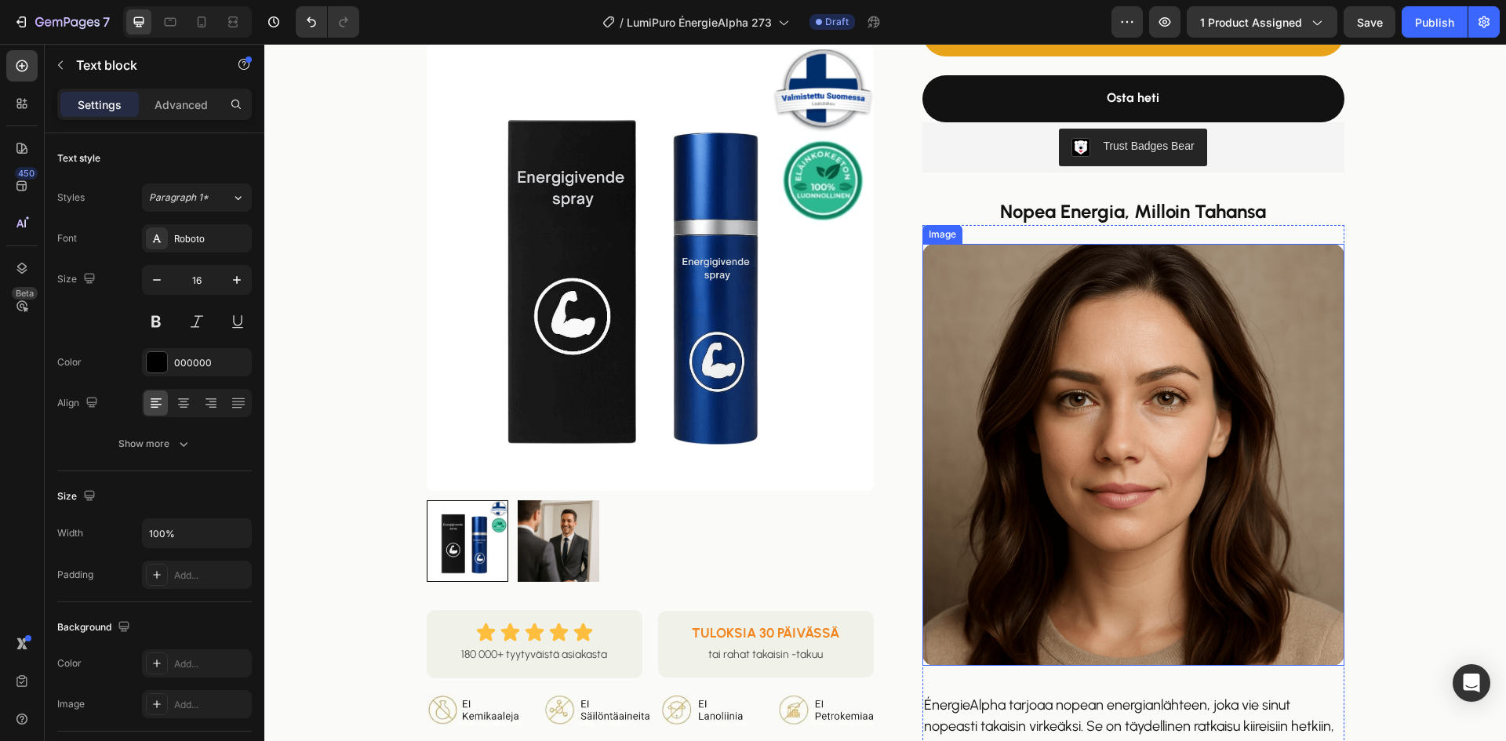
click at [1038, 405] on img at bounding box center [1133, 455] width 422 height 422
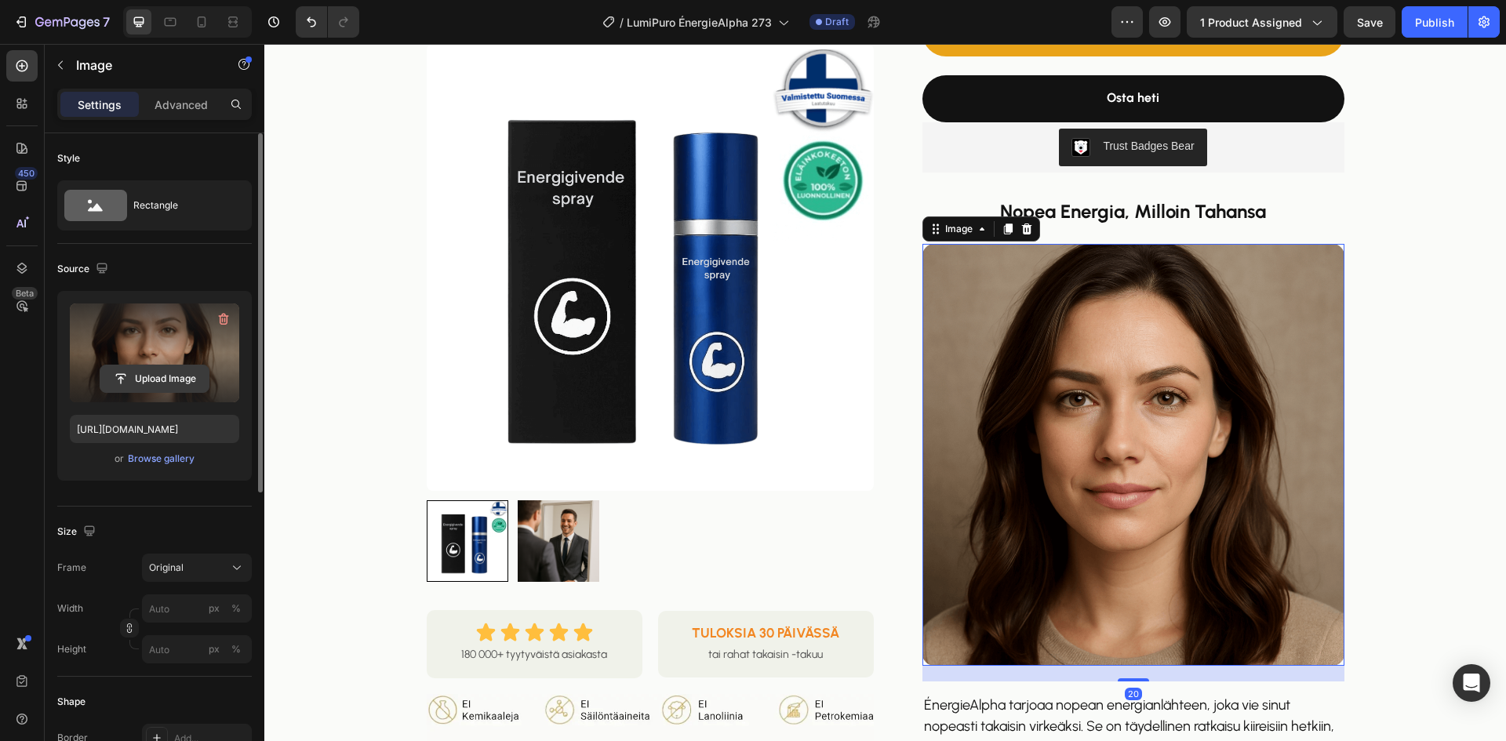
click at [151, 369] on input "file" at bounding box center [154, 379] width 108 height 27
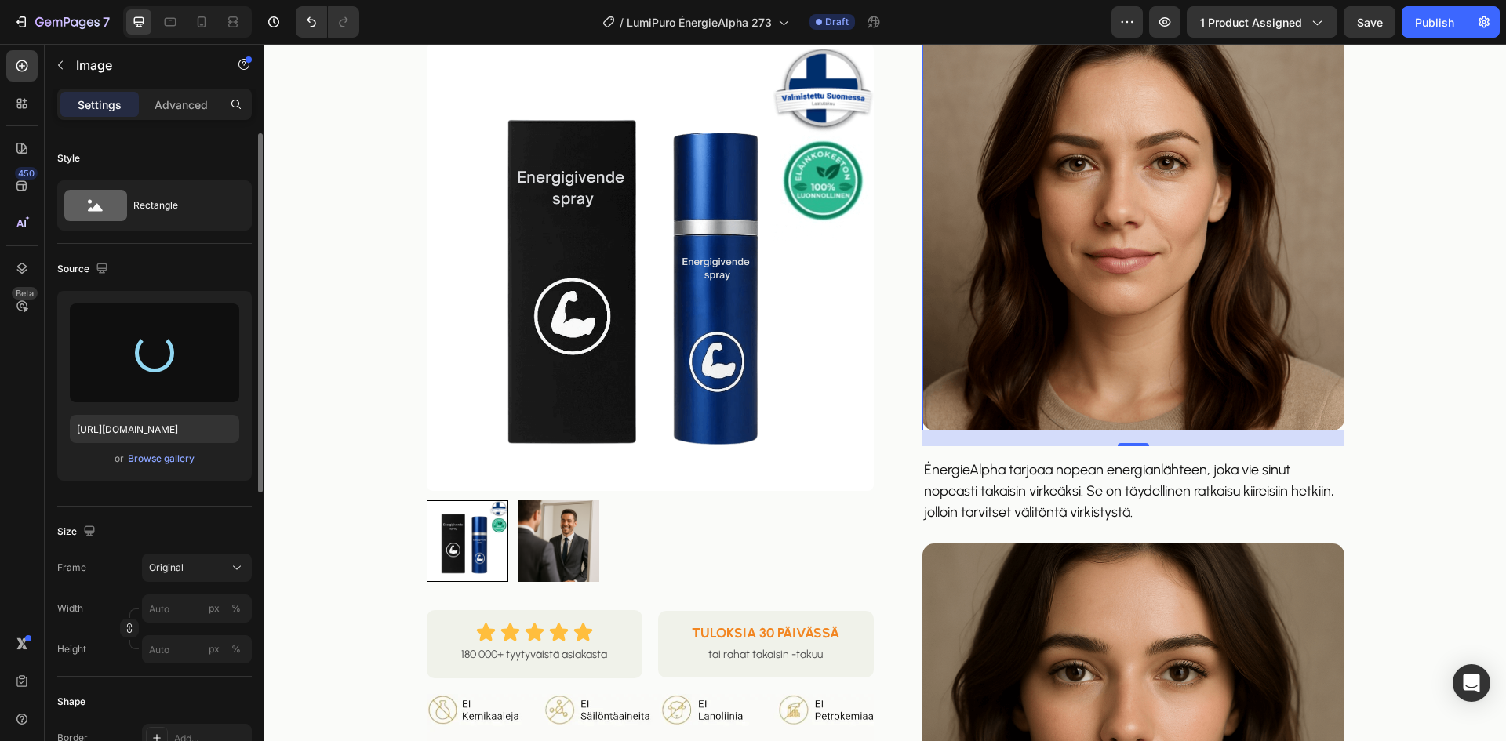
type input "[URL][DOMAIN_NAME]"
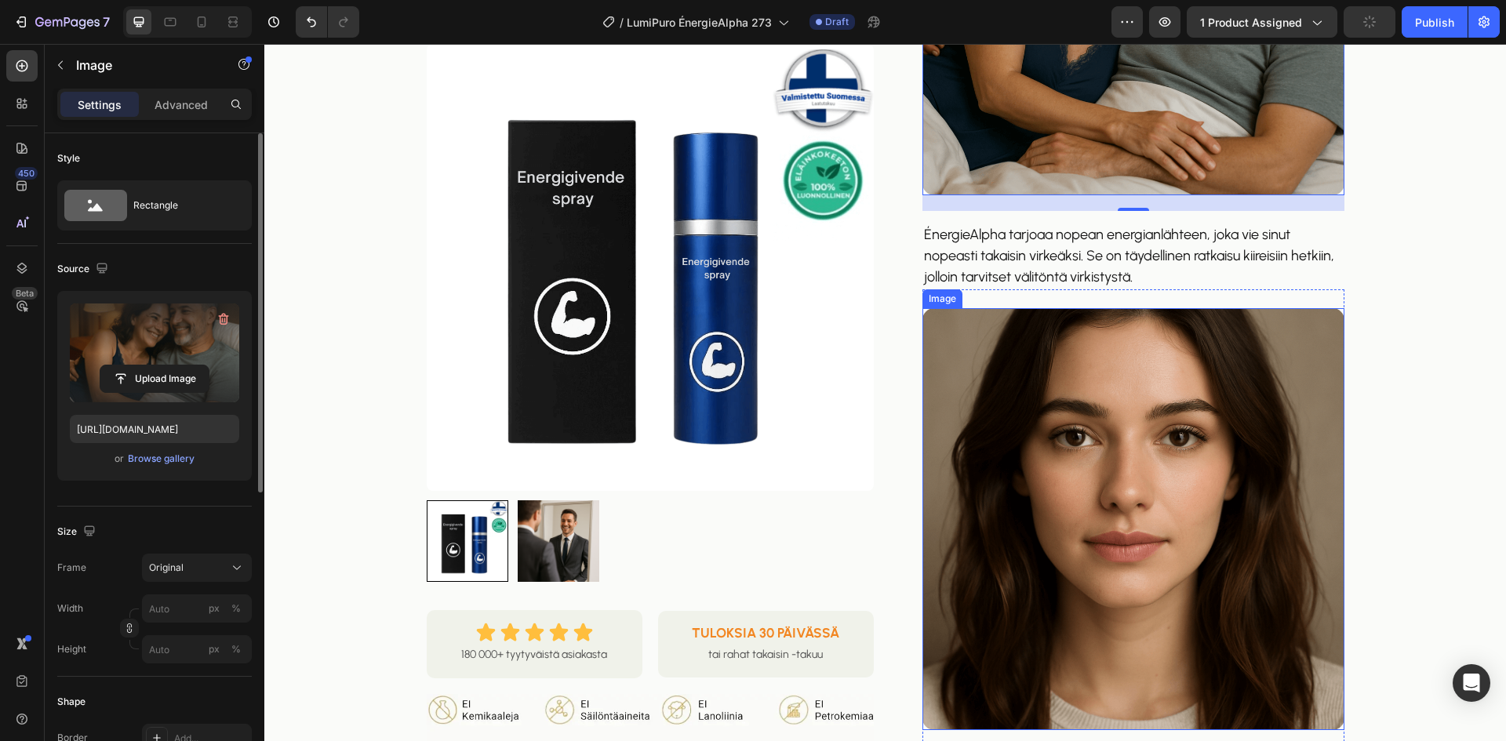
scroll to position [1177, 0]
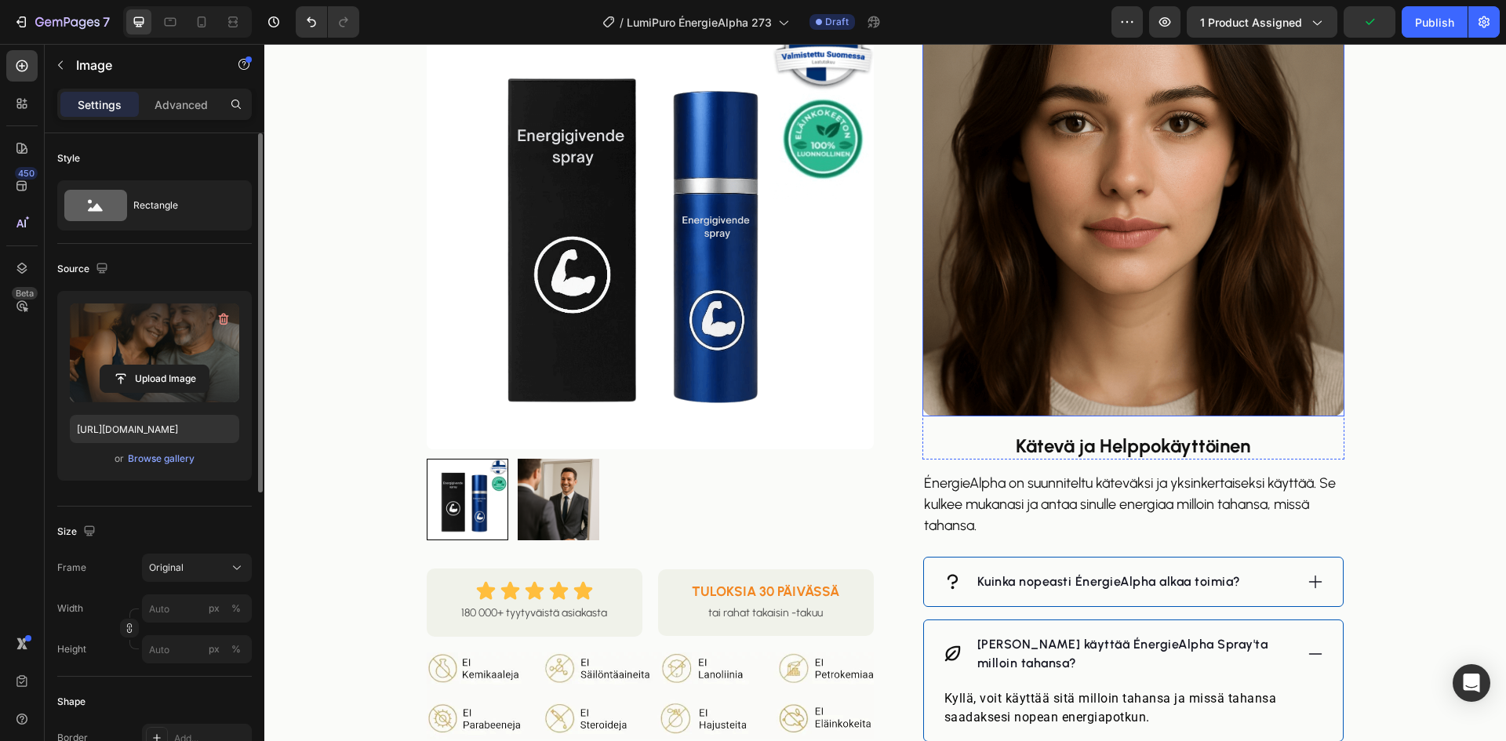
click at [1119, 259] on img at bounding box center [1133, 206] width 422 height 422
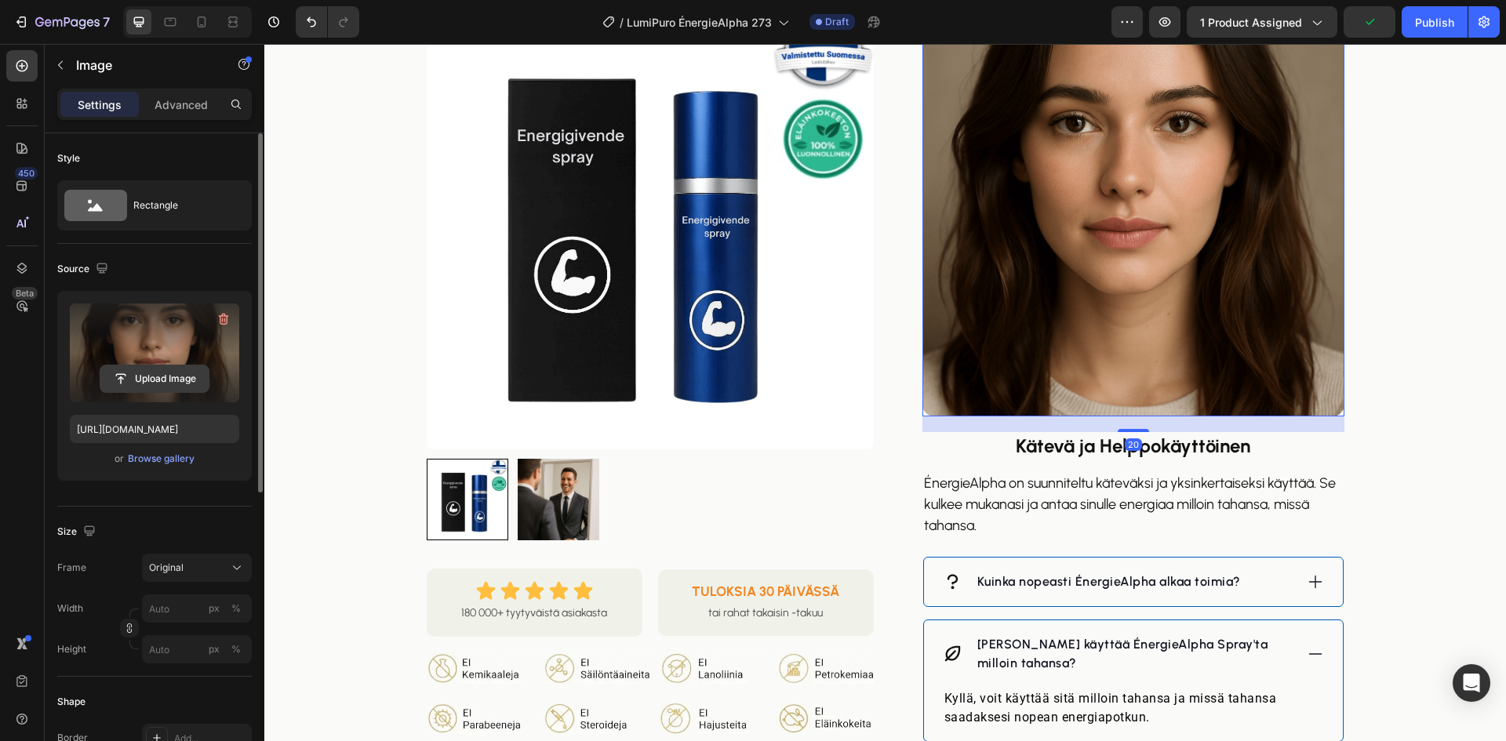
click at [147, 373] on input "file" at bounding box center [154, 379] width 108 height 27
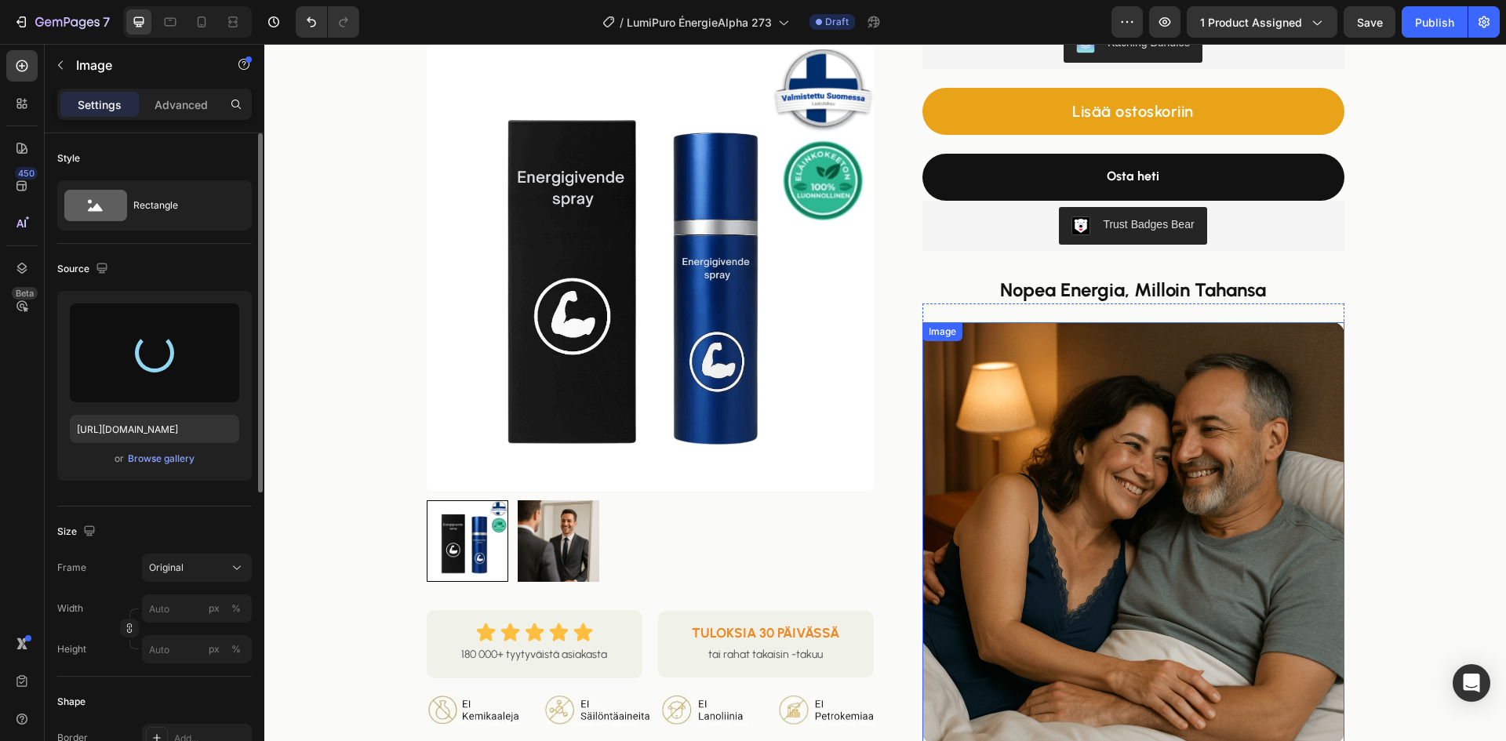
type input "[URL][DOMAIN_NAME]"
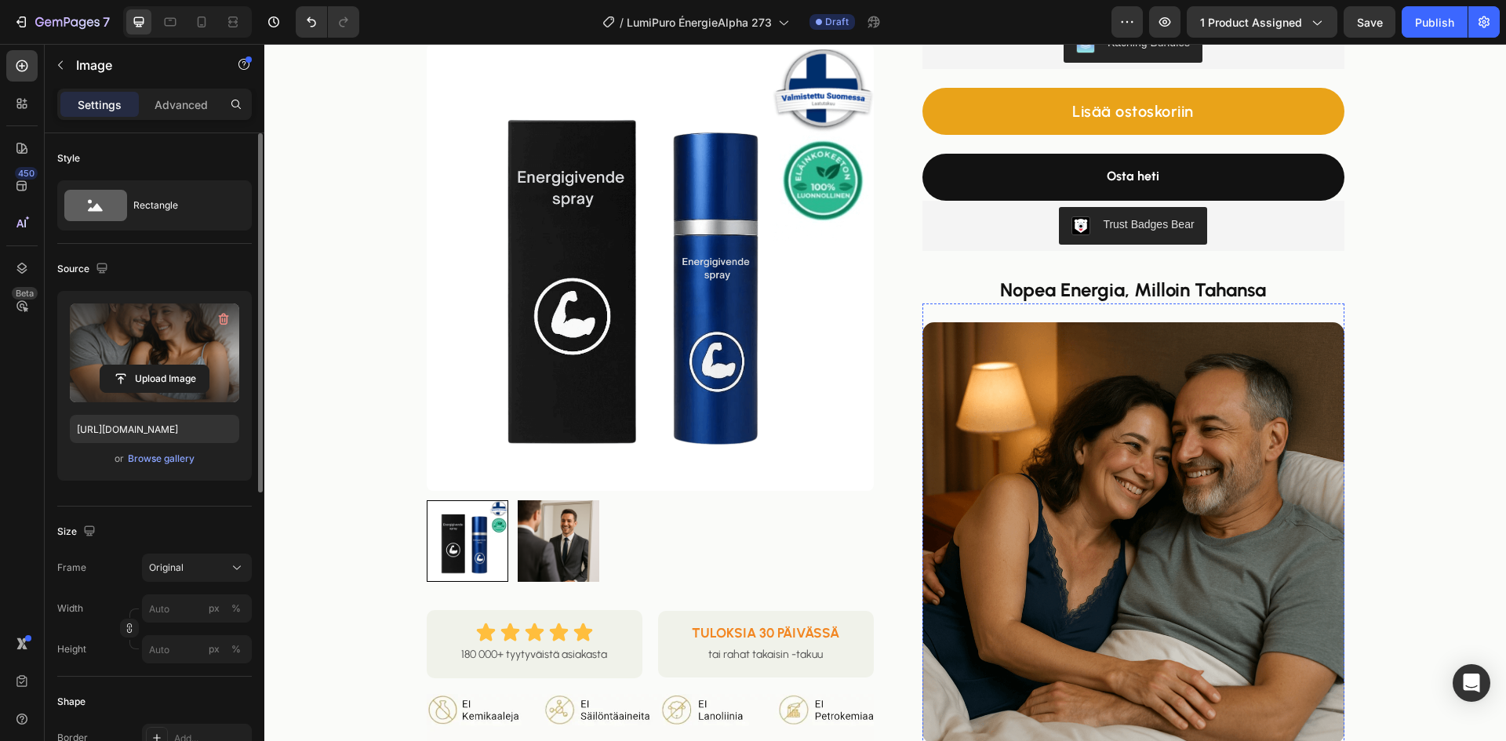
scroll to position [784, 0]
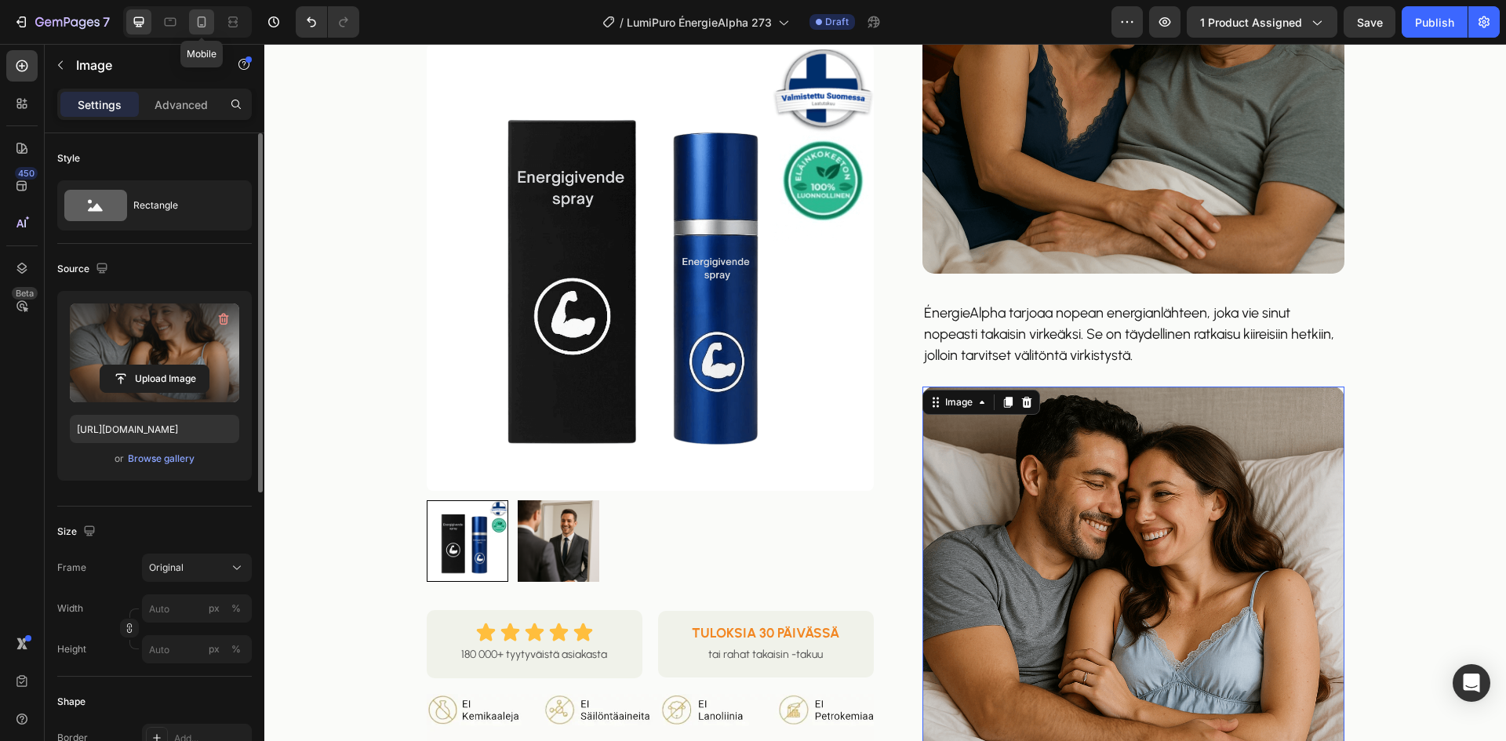
click at [202, 13] on div at bounding box center [201, 21] width 25 height 25
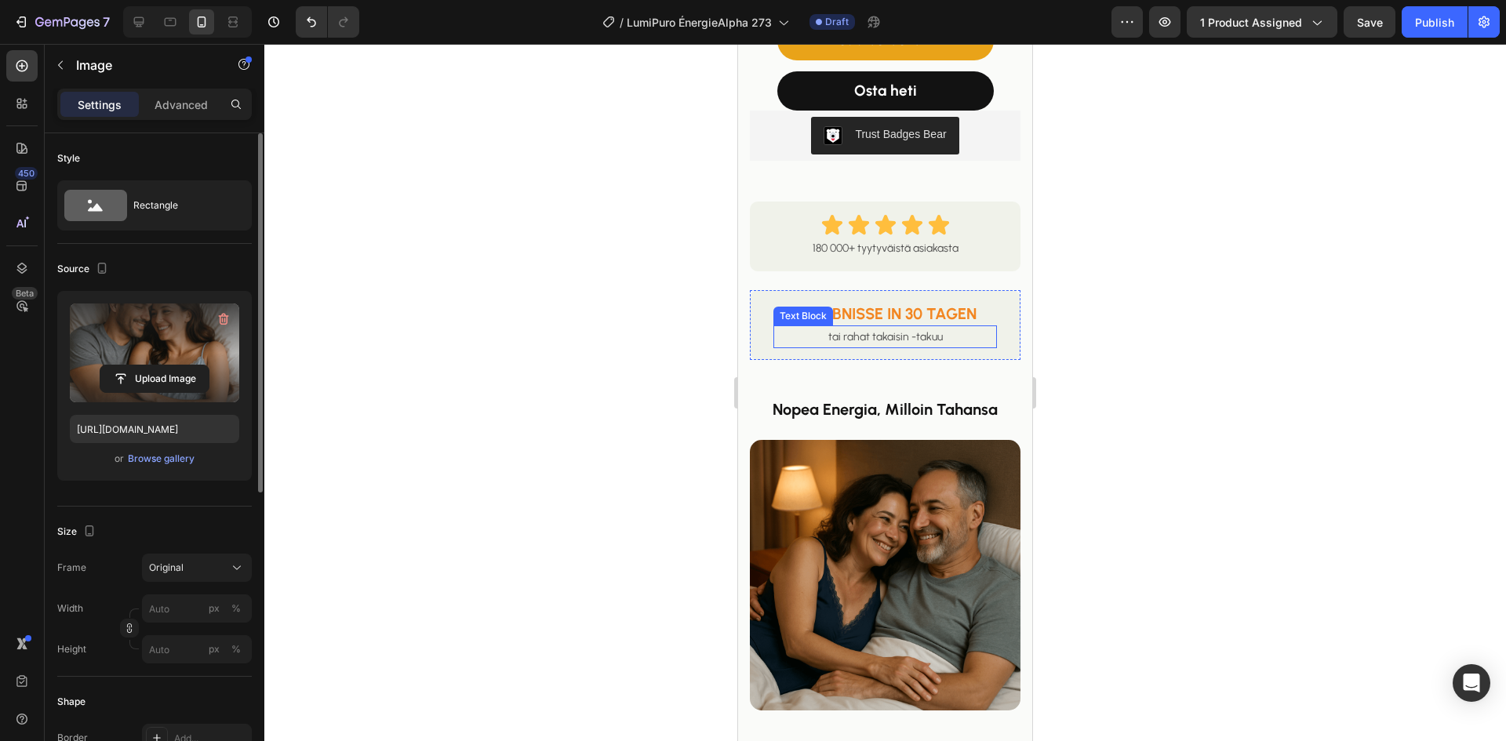
scroll to position [416, 0]
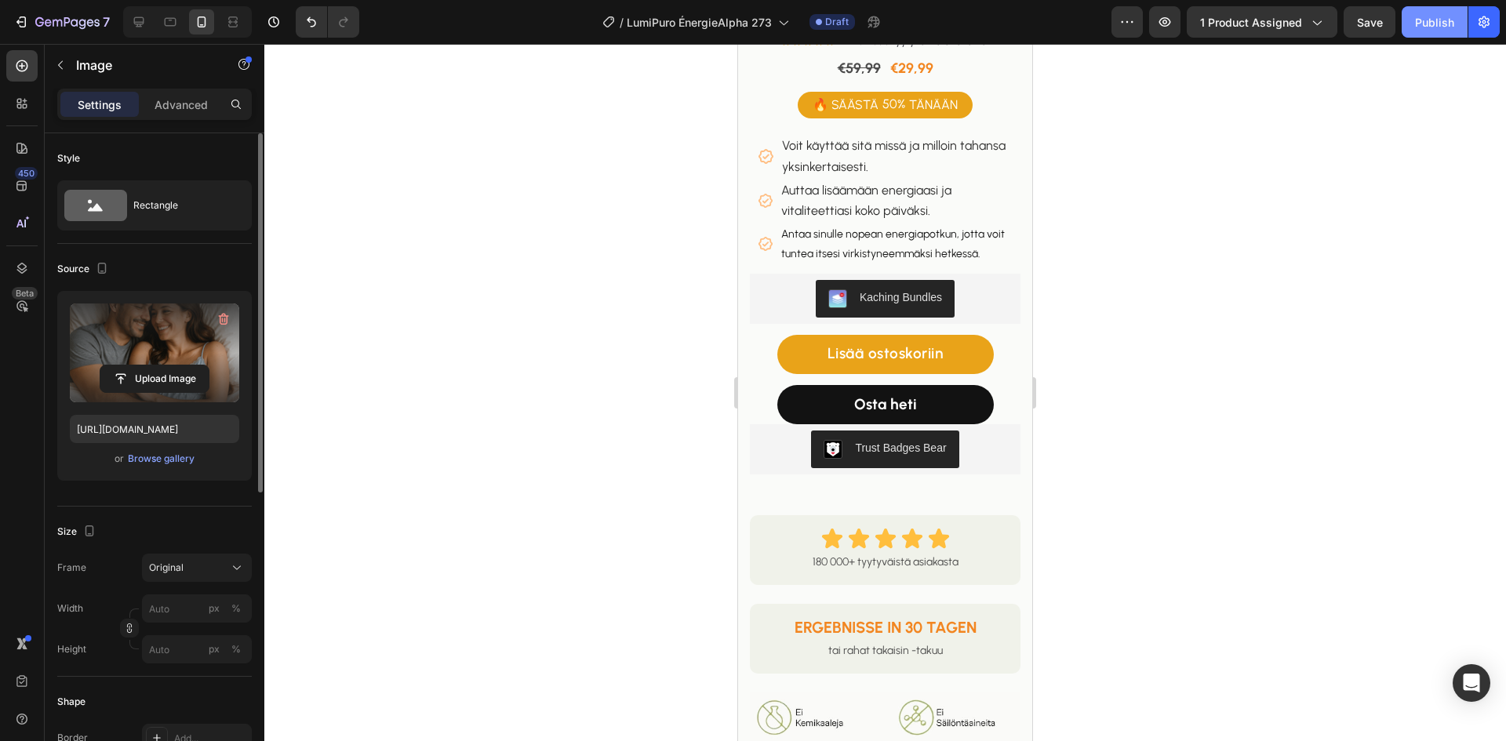
click at [1434, 22] on div "Publish" at bounding box center [1434, 22] width 39 height 16
